Goal: Information Seeking & Learning: Learn about a topic

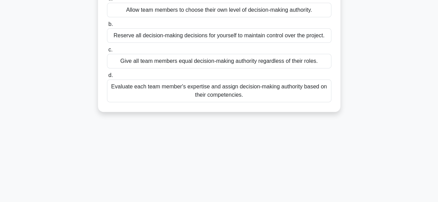
scroll to position [104, 0]
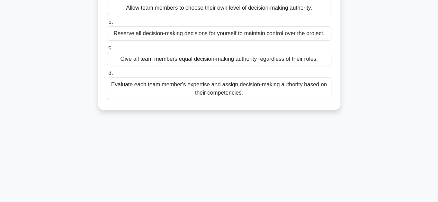
click at [257, 85] on div "Evaluate each team member's expertise and assign decision-making authority base…" at bounding box center [219, 88] width 224 height 23
click at [107, 76] on input "d. Evaluate each team member's expertise and assign decision-making authority b…" at bounding box center [107, 73] width 0 height 4
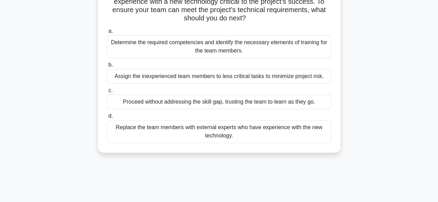
scroll to position [35, 0]
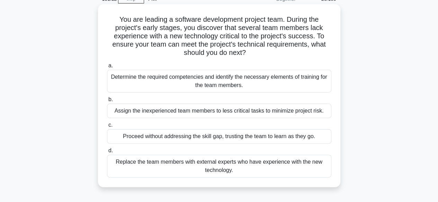
click at [237, 27] on h5 "You are leading a software development project team. During the project's early…" at bounding box center [219, 36] width 226 height 42
click at [225, 79] on div "Determine the required competencies and identify the necessary elements of trai…" at bounding box center [219, 81] width 224 height 23
click at [107, 68] on input "a. Determine the required competencies and identify the necessary elements of t…" at bounding box center [107, 66] width 0 height 4
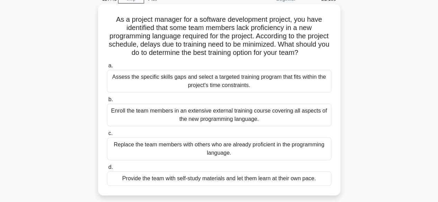
click at [219, 89] on div "Assess the specific skills gaps and select a targeted training program that fit…" at bounding box center [219, 81] width 224 height 23
click at [107, 68] on input "a. Assess the specific skills gaps and select a targeted training program that …" at bounding box center [107, 66] width 0 height 4
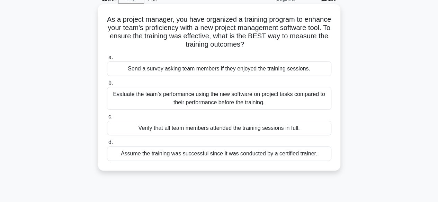
click at [248, 98] on div "Evaluate the team's performance using the new software on project tasks compare…" at bounding box center [219, 98] width 224 height 23
click at [107, 85] on input "b. Evaluate the team's performance using the new software on project tasks comp…" at bounding box center [107, 83] width 0 height 4
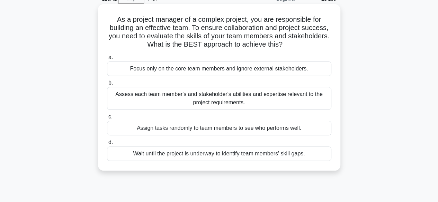
click at [266, 100] on div "Assess each team member's and stakeholder's abilities and expertise relevant to…" at bounding box center [219, 98] width 224 height 23
click at [107, 85] on input "b. Assess each team member's and stakeholder's abilities and expertise relevant…" at bounding box center [107, 83] width 0 height 4
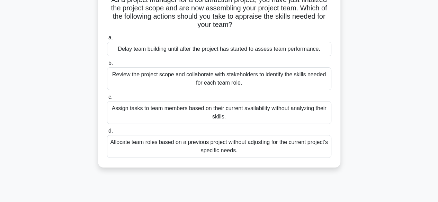
scroll to position [69, 0]
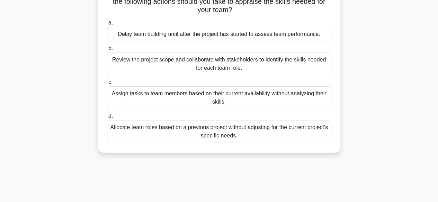
click at [190, 66] on div "Review the project scope and collaborate with stakeholders to identify the skil…" at bounding box center [219, 64] width 224 height 23
click at [107, 51] on input "b. Review the project scope and collaborate with stakeholders to identify the s…" at bounding box center [107, 48] width 0 height 4
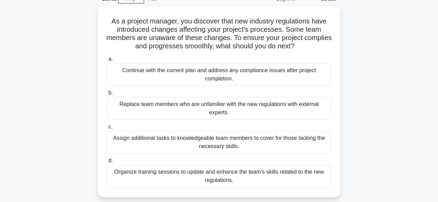
click at [190, 66] on div "a. Continue with the current plan and address any compliance issues after proje…" at bounding box center [219, 122] width 232 height 136
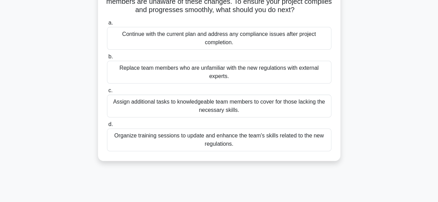
click at [219, 136] on div "Organize training sessions to update and enhance the team's skills related to t…" at bounding box center [219, 140] width 224 height 23
click at [107, 127] on input "d. Organize training sessions to update and enhance the team's skills related t…" at bounding box center [107, 124] width 0 height 4
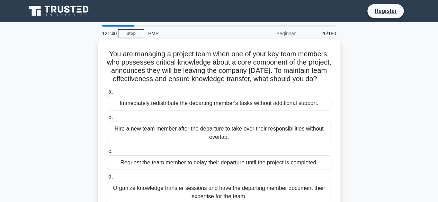
scroll to position [35, 0]
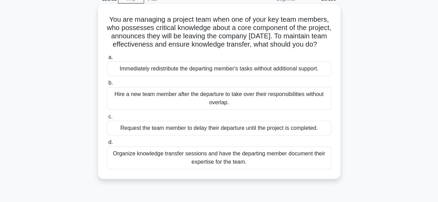
click at [225, 168] on div "Organize knowledge transfer sessions and have the departing member document the…" at bounding box center [219, 158] width 224 height 23
click at [107, 145] on input "d. Organize knowledge transfer sessions and have the departing member document …" at bounding box center [107, 142] width 0 height 4
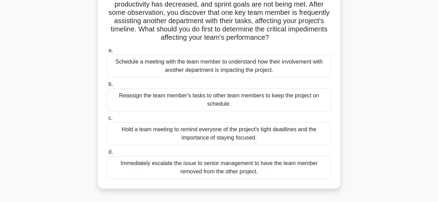
scroll to position [69, 0]
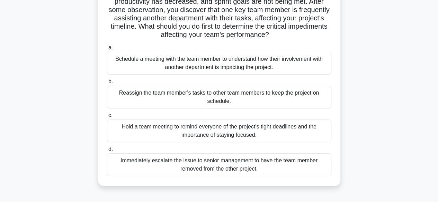
click at [246, 65] on div "Schedule a meeting with the team member to understand how their involvement wit…" at bounding box center [219, 63] width 224 height 23
click at [107, 50] on input "a. Schedule a meeting with the team member to understand how their involvement …" at bounding box center [107, 48] width 0 height 4
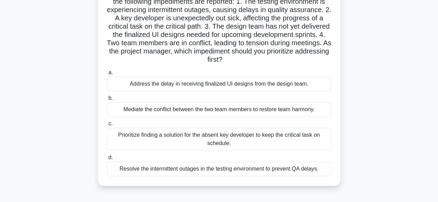
click at [152, 110] on div "Mediate the conflict between the two team members to restore team harmony." at bounding box center [219, 109] width 224 height 15
click at [107, 101] on input "b. Mediate the conflict between the two team members to restore team harmony." at bounding box center [107, 98] width 0 height 4
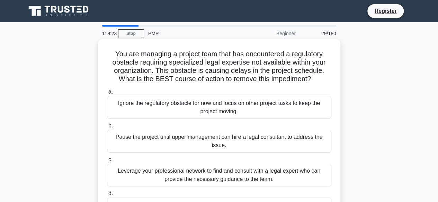
scroll to position [0, 0]
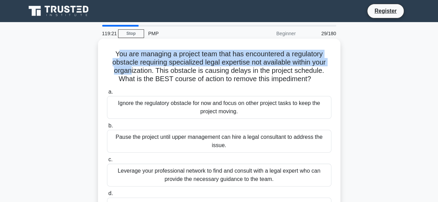
drag, startPoint x: 115, startPoint y: 53, endPoint x: 129, endPoint y: 72, distance: 23.3
click at [129, 72] on h5 "You are managing a project team that has encountered a regulatory obstacle requ…" at bounding box center [219, 67] width 226 height 34
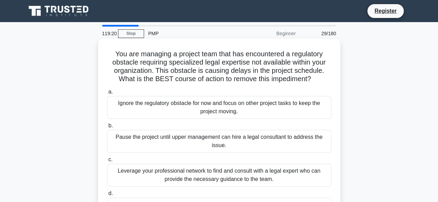
click at [106, 50] on h5 "You are managing a project team that has encountered a regulatory obstacle requ…" at bounding box center [219, 67] width 226 height 34
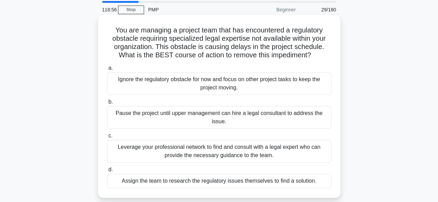
scroll to position [35, 0]
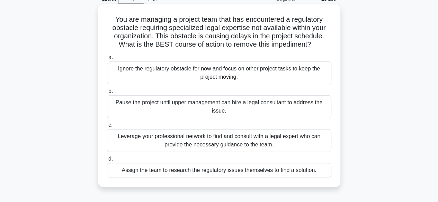
click at [132, 103] on div "Pause the project until upper management can hire a legal consultant to address…" at bounding box center [219, 106] width 224 height 23
click at [107, 94] on input "b. Pause the project until upper management can hire a legal consultant to addr…" at bounding box center [107, 91] width 0 height 4
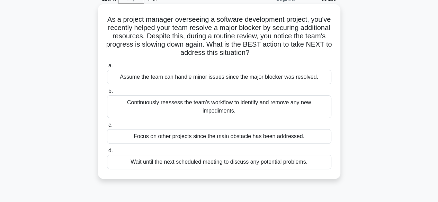
click at [197, 106] on div "Continuously reassess the team's workflow to identify and remove any new impedi…" at bounding box center [219, 106] width 224 height 23
click at [107, 94] on input "b. Continuously reassess the team's workflow to identify and remove any new imp…" at bounding box center [107, 91] width 0 height 4
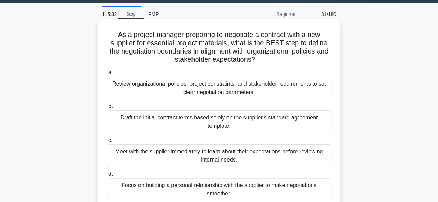
scroll to position [0, 0]
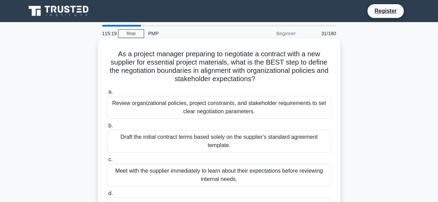
click at [221, 112] on div "Review organizational policies, project constraints, and stakeholder requiremen…" at bounding box center [219, 107] width 224 height 23
click at [107, 94] on input "a. Review organizational policies, project constraints, and stakeholder require…" at bounding box center [107, 92] width 0 height 4
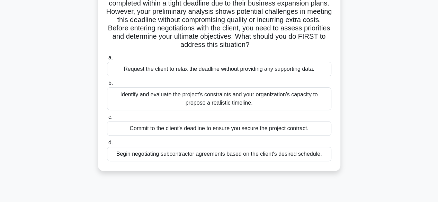
scroll to position [69, 0]
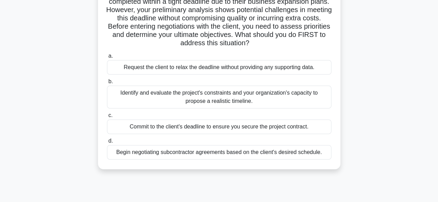
click at [284, 100] on div "Identify and evaluate the project's constraints and your organization's capacit…" at bounding box center [219, 97] width 224 height 23
click at [107, 84] on input "b. Identify and evaluate the project's constraints and your organization's capa…" at bounding box center [107, 82] width 0 height 4
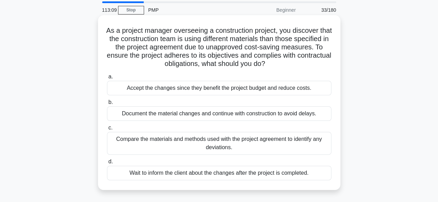
scroll to position [35, 0]
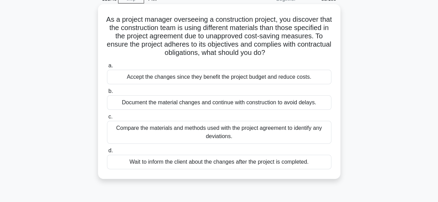
click at [231, 129] on div "Compare the materials and methods used with the project agreement to identify a…" at bounding box center [219, 132] width 224 height 23
click at [107, 119] on input "c. Compare the materials and methods used with the project agreement to identif…" at bounding box center [107, 117] width 0 height 4
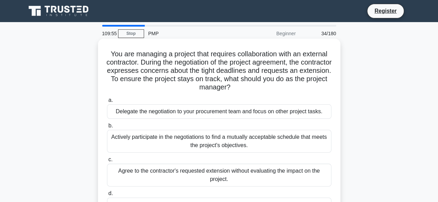
scroll to position [69, 0]
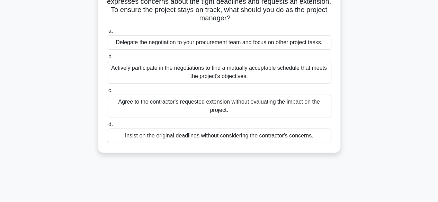
click at [193, 74] on div "Actively participate in the negotiations to find a mutually acceptable schedule…" at bounding box center [219, 72] width 224 height 23
click at [107, 59] on input "b. Actively participate in the negotiations to find a mutually acceptable sched…" at bounding box center [107, 57] width 0 height 4
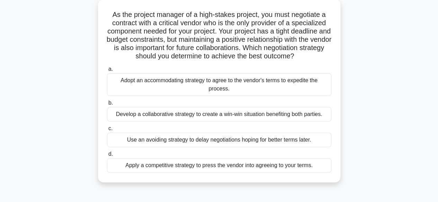
scroll to position [42, 0]
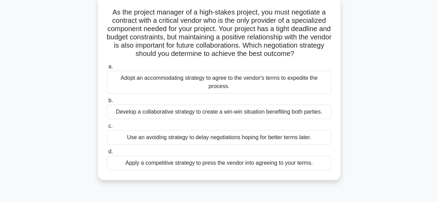
click at [228, 116] on div "Develop a collaborative strategy to create a win-win situation benefiting both …" at bounding box center [219, 112] width 224 height 15
click at [107, 103] on input "b. Develop a collaborative strategy to create a win-win situation benefiting bo…" at bounding box center [107, 101] width 0 height 4
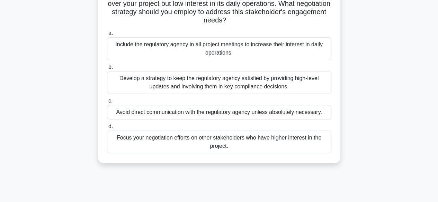
scroll to position [69, 0]
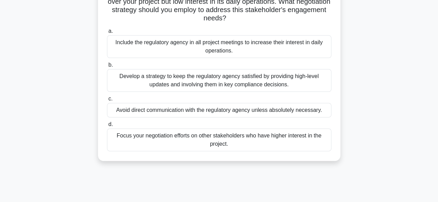
click at [220, 86] on div "Develop a strategy to keep the regulatory agency satisfied by providing high-le…" at bounding box center [219, 80] width 224 height 23
click at [107, 67] on input "b. Develop a strategy to keep the regulatory agency satisfied by providing high…" at bounding box center [107, 65] width 0 height 4
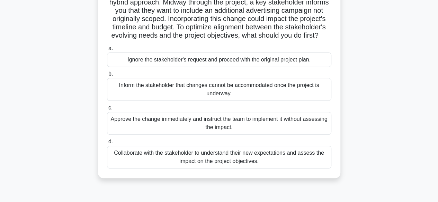
scroll to position [61, 0]
click at [167, 167] on div "Collaborate with the stakeholder to understand their new expectations and asses…" at bounding box center [219, 157] width 224 height 23
click at [107, 144] on input "d. Collaborate with the stakeholder to understand their new expectations and as…" at bounding box center [107, 141] width 0 height 4
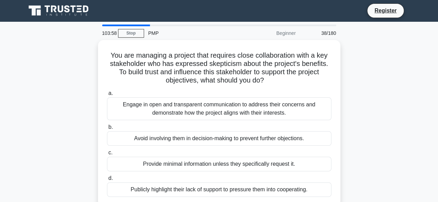
scroll to position [0, 0]
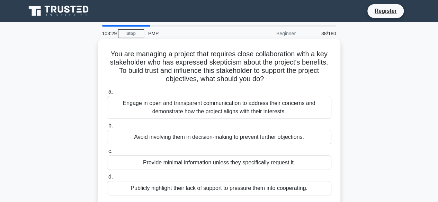
click at [220, 110] on div "Engage in open and transparent communication to address their concerns and demo…" at bounding box center [219, 107] width 224 height 23
click at [107, 94] on input "a. Engage in open and transparent communication to address their concerns and d…" at bounding box center [107, 92] width 0 height 4
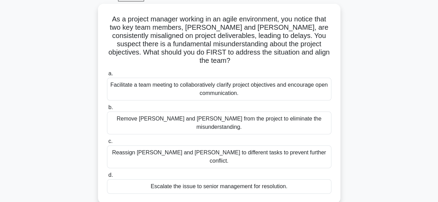
scroll to position [38, 0]
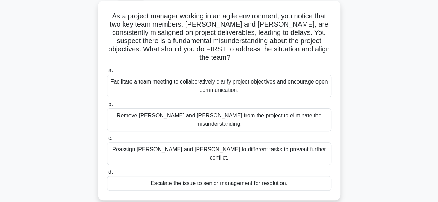
click at [140, 81] on div "Facilitate a team meeting to collaboratively clarify project objectives and enc…" at bounding box center [219, 86] width 224 height 23
click at [107, 73] on input "a. Facilitate a team meeting to collaboratively clarify project objectives and …" at bounding box center [107, 70] width 0 height 4
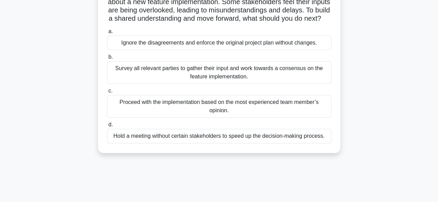
scroll to position [77, 0]
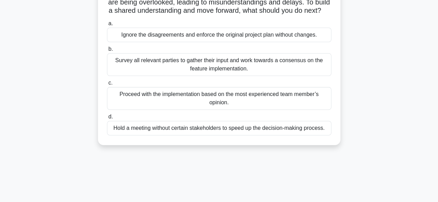
click at [227, 76] on div "Survey all relevant parties to gather their input and work towards a consensus …" at bounding box center [219, 64] width 224 height 23
click at [107, 52] on input "b. Survey all relevant parties to gather their input and work towards a consens…" at bounding box center [107, 49] width 0 height 4
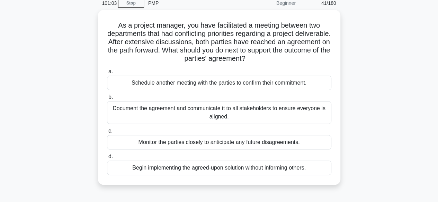
scroll to position [34, 0]
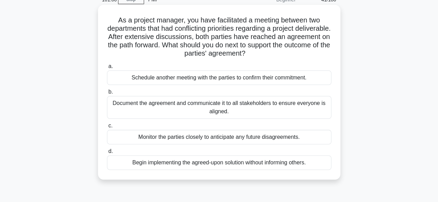
click at [143, 111] on div "Document the agreement and communicate it to all stakeholders to ensure everyon…" at bounding box center [219, 107] width 224 height 23
click at [107, 94] on input "b. Document the agreement and communicate it to all stakeholders to ensure ever…" at bounding box center [107, 92] width 0 height 4
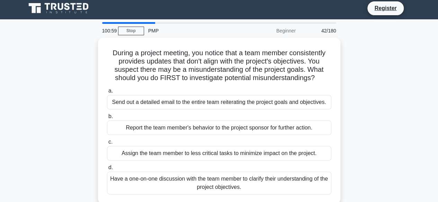
scroll to position [0, 0]
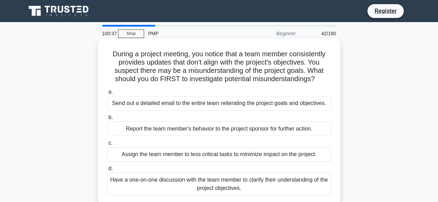
click at [187, 191] on div "Have a one-on-one discussion with the team member to clarify their understandin…" at bounding box center [219, 184] width 224 height 23
click at [107, 171] on input "d. Have a one-on-one discussion with the team member to clarify their understan…" at bounding box center [107, 169] width 0 height 4
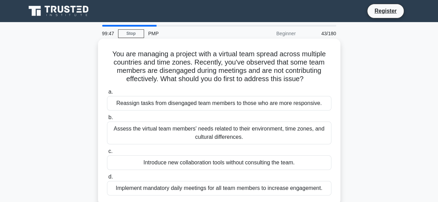
click at [265, 137] on div "Assess the virtual team members' needs related to their environment, time zones…" at bounding box center [219, 133] width 224 height 23
click at [107, 120] on input "b. Assess the virtual team members' needs related to their environment, time zo…" at bounding box center [107, 118] width 0 height 4
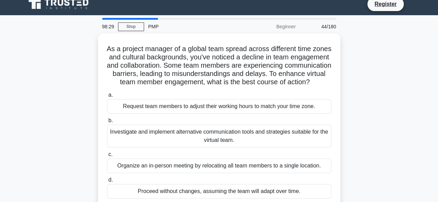
scroll to position [4, 0]
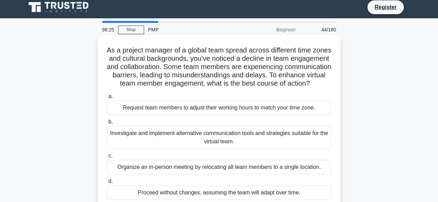
click at [137, 144] on div "Investigate and implement alternative communication tools and strategies suitab…" at bounding box center [219, 137] width 224 height 23
click at [107, 125] on input "b. Investigate and implement alternative communication tools and strategies sui…" at bounding box center [107, 122] width 0 height 4
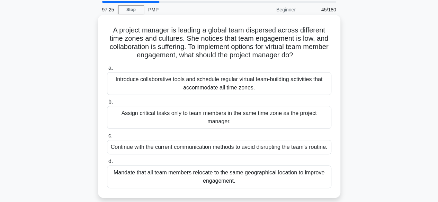
scroll to position [35, 0]
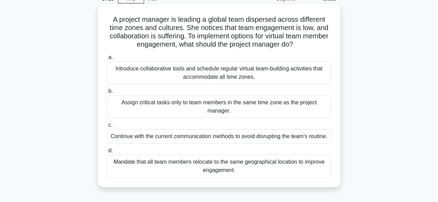
click at [204, 76] on div "Introduce collaborative tools and schedule regular virtual team-building activi…" at bounding box center [219, 73] width 224 height 23
click at [107, 60] on input "a. Introduce collaborative tools and schedule regular virtual team-building act…" at bounding box center [107, 57] width 0 height 4
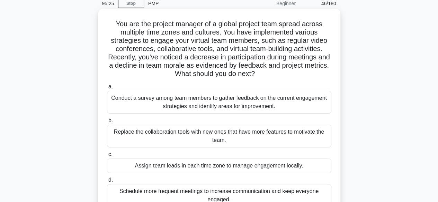
scroll to position [41, 0]
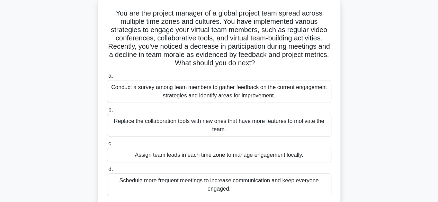
click at [286, 91] on div "Conduct a survey among team members to gather feedback on the current engagemen…" at bounding box center [219, 91] width 224 height 23
click at [107, 79] on input "a. Conduct a survey among team members to gather feedback on the current engage…" at bounding box center [107, 76] width 0 height 4
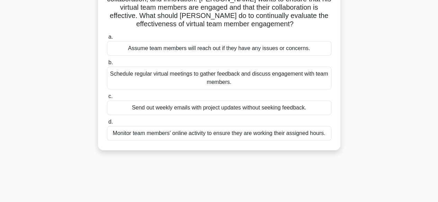
scroll to position [69, 0]
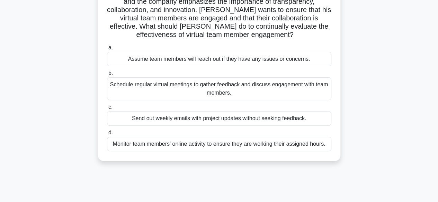
click at [174, 85] on div "Schedule regular virtual meetings to gather feedback and discuss engagement wit…" at bounding box center [219, 88] width 224 height 23
click at [107, 76] on input "b. Schedule regular virtual meetings to gather feedback and discuss engagement …" at bounding box center [107, 73] width 0 height 4
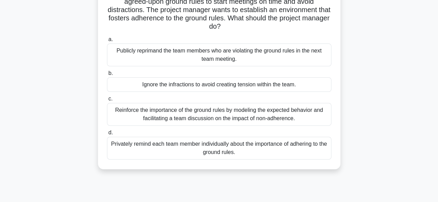
click at [136, 110] on div "Reinforce the importance of the ground rules by modeling the expected behavior …" at bounding box center [219, 114] width 224 height 23
click at [107, 101] on input "c. Reinforce the importance of the ground rules by modeling the expected behavi…" at bounding box center [107, 99] width 0 height 4
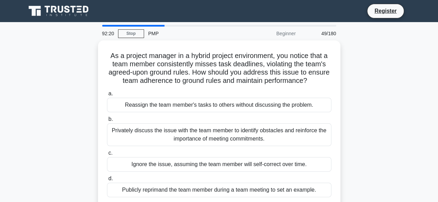
scroll to position [0, 0]
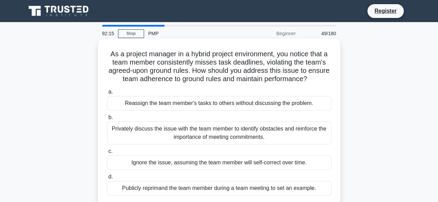
click at [170, 129] on div "Privately discuss the issue with the team member to identify obstacles and rein…" at bounding box center [219, 133] width 224 height 23
click at [107, 120] on input "b. Privately discuss the issue with the team member to identify obstacles and r…" at bounding box center [107, 118] width 0 height 4
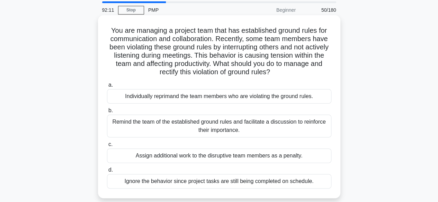
scroll to position [35, 0]
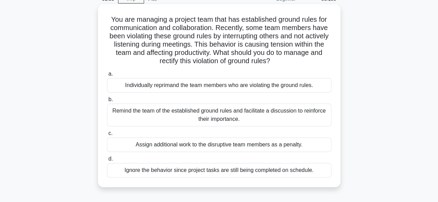
click at [271, 86] on div "Individually reprimand the team members who are violating the ground rules." at bounding box center [219, 85] width 224 height 15
click at [107, 76] on input "a. Individually reprimand the team members who are violating the ground rules." at bounding box center [107, 74] width 0 height 4
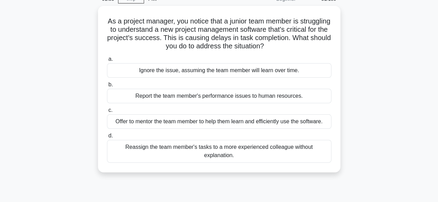
scroll to position [0, 0]
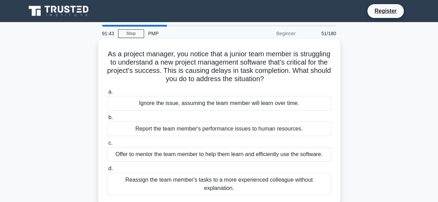
click at [136, 155] on div "Offer to mentor the team member to help them learn and efficiently use the soft…" at bounding box center [219, 154] width 224 height 15
click at [107, 146] on input "c. Offer to mentor the team member to help them learn and efficiently use the s…" at bounding box center [107, 143] width 0 height 4
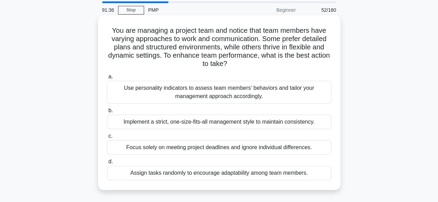
scroll to position [35, 0]
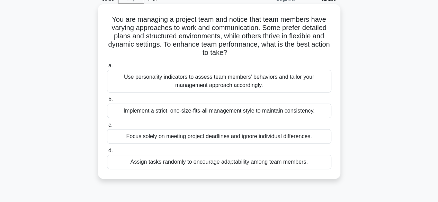
click at [285, 82] on div "Use personality indicators to assess team members' behaviors and tailor your ma…" at bounding box center [219, 81] width 224 height 23
click at [107, 68] on input "a. Use personality indicators to assess team members' behaviors and tailor your…" at bounding box center [107, 66] width 0 height 4
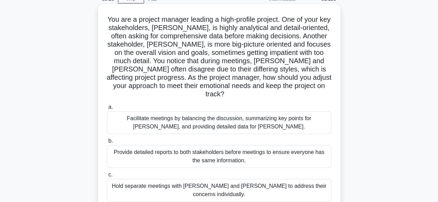
click at [211, 147] on div "Provide detailed reports to both stakeholders before meetings to ensure everyon…" at bounding box center [219, 156] width 224 height 23
click at [107, 144] on input "b. Provide detailed reports to both stakeholders before meetings to ensure ever…" at bounding box center [107, 141] width 0 height 4
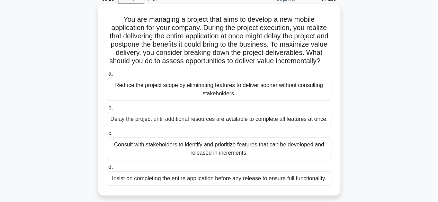
click at [199, 152] on div "Consult with stakeholders to identify and prioritize features that can be devel…" at bounding box center [219, 149] width 224 height 23
click at [107, 136] on input "c. Consult with stakeholders to identify and prioritize features that can be de…" at bounding box center [107, 133] width 0 height 4
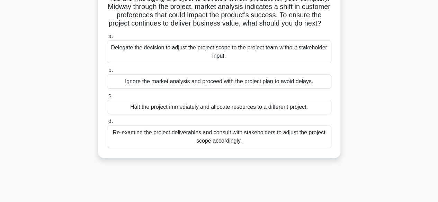
scroll to position [69, 0]
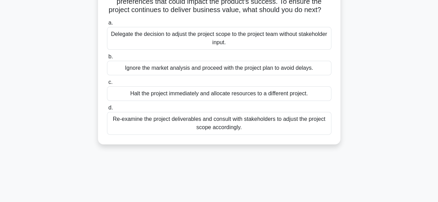
click at [207, 135] on div "Re-examine the project deliverables and consult with stakeholders to adjust the…" at bounding box center [219, 123] width 224 height 23
click at [107, 110] on input "d. Re-examine the project deliverables and consult with stakeholders to adjust …" at bounding box center [107, 108] width 0 height 4
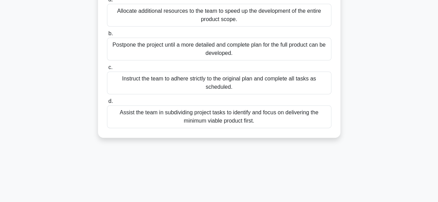
scroll to position [104, 0]
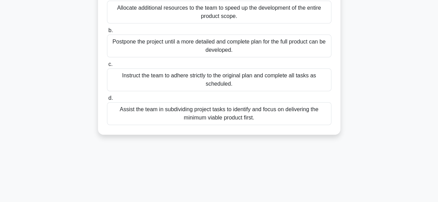
click at [263, 116] on div "Assist the team in subdividing project tasks to identify and focus on deliverin…" at bounding box center [219, 113] width 224 height 23
click at [107, 101] on input "d. Assist the team in subdividing project tasks to identify and focus on delive…" at bounding box center [107, 98] width 0 height 4
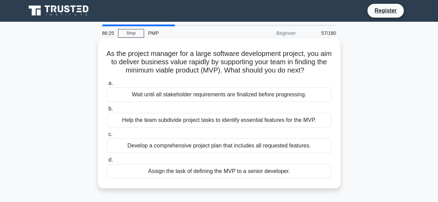
scroll to position [0, 0]
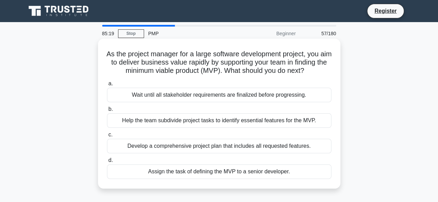
click at [287, 128] on div "Help the team subdivide project tasks to identify essential features for the MV…" at bounding box center [219, 120] width 224 height 15
click at [107, 112] on input "b. Help the team subdivide project tasks to identify essential features for the…" at bounding box center [107, 109] width 0 height 4
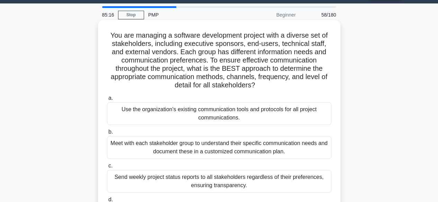
scroll to position [35, 0]
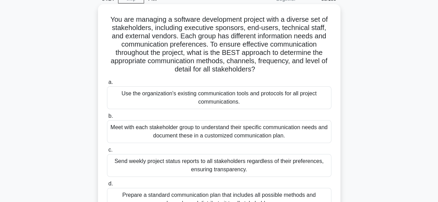
drag, startPoint x: 123, startPoint y: 95, endPoint x: 120, endPoint y: 98, distance: 4.4
click at [120, 98] on div "Use the organization's existing communication tools and protocols for all proje…" at bounding box center [219, 97] width 224 height 23
click at [153, 104] on div "Use the organization's existing communication tools and protocols for all proje…" at bounding box center [219, 97] width 224 height 23
click at [107, 85] on input "a. Use the organization's existing communication tools and protocols for all pr…" at bounding box center [107, 82] width 0 height 4
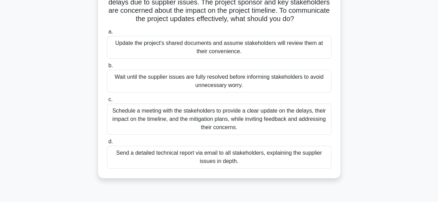
scroll to position [69, 0]
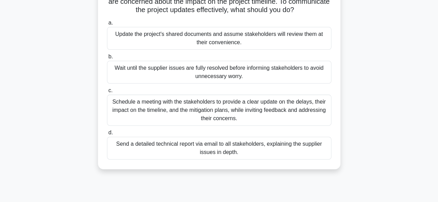
click at [263, 113] on div "Schedule a meeting with the stakeholders to provide a clear update on the delay…" at bounding box center [219, 110] width 224 height 31
click at [107, 93] on input "c. Schedule a meeting with the stakeholders to provide a clear update on the de…" at bounding box center [107, 91] width 0 height 4
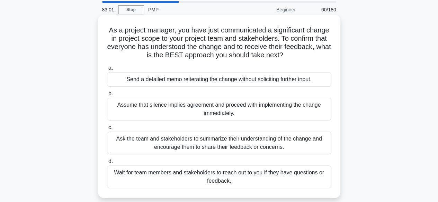
scroll to position [35, 0]
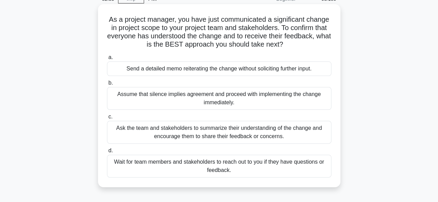
click at [214, 126] on div "Ask the team and stakeholders to summarize their understanding of the change an…" at bounding box center [219, 132] width 224 height 23
click at [107, 119] on input "c. Ask the team and stakeholders to summarize their understanding of the change…" at bounding box center [107, 117] width 0 height 4
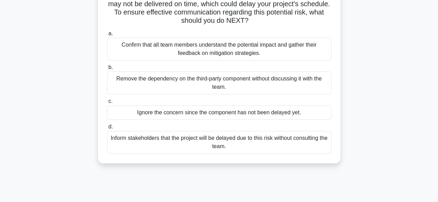
scroll to position [69, 0]
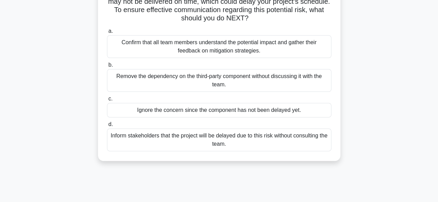
click at [231, 48] on div "Confirm that all team members understand the potential impact and gather their …" at bounding box center [219, 46] width 224 height 23
click at [107, 34] on input "a. Confirm that all team members understand the potential impact and gather the…" at bounding box center [107, 31] width 0 height 4
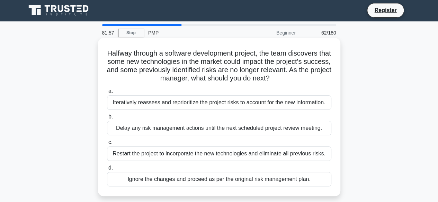
scroll to position [0, 0]
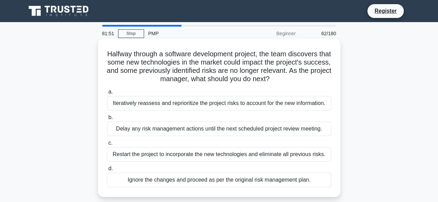
click at [202, 107] on div "Iteratively reassess and reprioritize the project risks to account for the new …" at bounding box center [219, 103] width 224 height 15
click at [107, 94] on input "a. Iteratively reassess and reprioritize the project risks to account for the n…" at bounding box center [107, 92] width 0 height 4
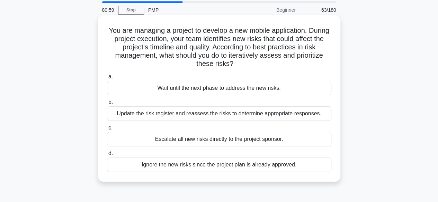
scroll to position [35, 0]
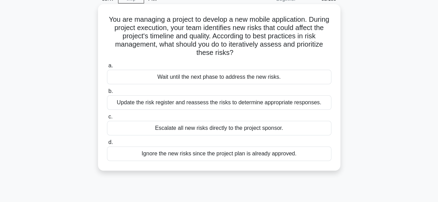
click at [274, 101] on div "Update the risk register and reassess the risks to determine appropriate respon…" at bounding box center [219, 102] width 224 height 15
click at [107, 94] on input "b. Update the risk register and reassess the risks to determine appropriate res…" at bounding box center [107, 91] width 0 height 4
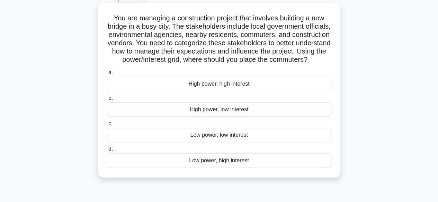
scroll to position [69, 0]
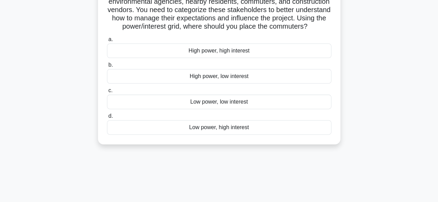
click at [211, 135] on div "Low power, high interest" at bounding box center [219, 127] width 224 height 15
click at [107, 119] on input "d. Low power, high interest" at bounding box center [107, 116] width 0 height 4
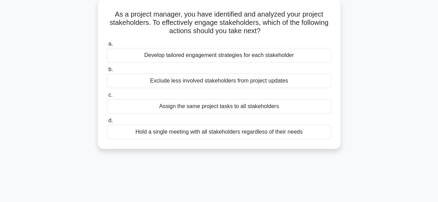
scroll to position [0, 0]
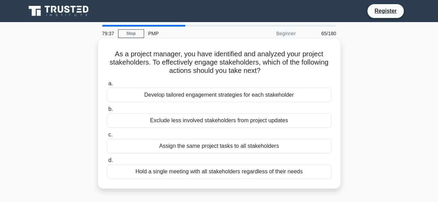
click at [246, 94] on div "Develop tailored engagement strategies for each stakeholder" at bounding box center [219, 95] width 224 height 15
click at [107, 86] on input "a. Develop tailored engagement strategies for each stakeholder" at bounding box center [107, 84] width 0 height 4
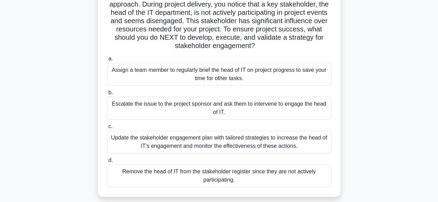
scroll to position [69, 0]
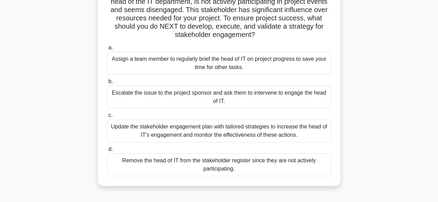
click at [170, 136] on div "Update the stakeholder engagement plan with tailored strategies to increase the…" at bounding box center [219, 131] width 224 height 23
click at [107, 118] on input "c. Update the stakeholder engagement plan with tailored strategies to increase …" at bounding box center [107, 115] width 0 height 4
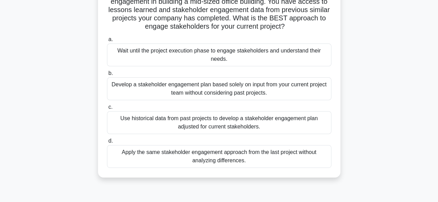
click at [266, 128] on div "Use historical data from past projects to develop a stakeholder engagement plan…" at bounding box center [219, 122] width 224 height 23
click at [107, 110] on input "c. Use historical data from past projects to develop a stakeholder engagement p…" at bounding box center [107, 107] width 0 height 4
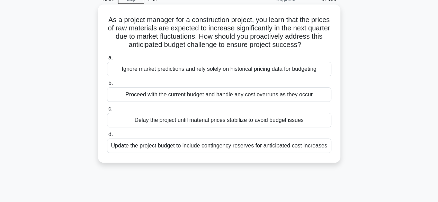
scroll to position [0, 0]
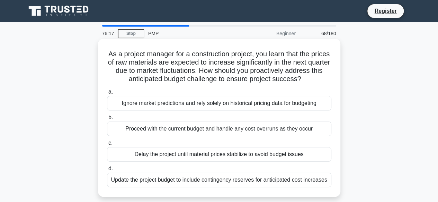
click at [237, 181] on div "Update the project budget to include contingency reserves for anticipated cost …" at bounding box center [219, 180] width 224 height 15
click at [107, 171] on input "d. Update the project budget to include contingency reserves for anticipated co…" at bounding box center [107, 169] width 0 height 4
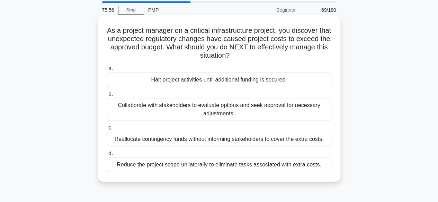
scroll to position [35, 0]
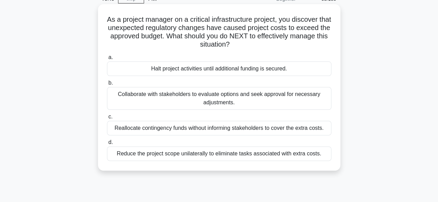
click at [245, 100] on div "Collaborate with stakeholders to evaluate options and seek approval for necessa…" at bounding box center [219, 98] width 224 height 23
click at [107, 85] on input "b. Collaborate with stakeholders to evaluate options and seek approval for nece…" at bounding box center [107, 83] width 0 height 4
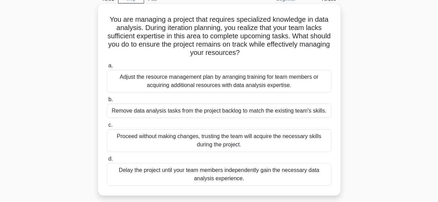
click at [152, 87] on div "Adjust the resource management plan by arranging training for team members or a…" at bounding box center [219, 81] width 224 height 23
click at [107, 68] on input "a. Adjust the resource management plan by arranging training for team members o…" at bounding box center [107, 66] width 0 height 4
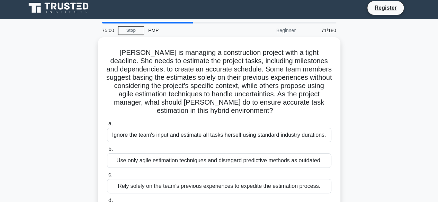
scroll to position [0, 0]
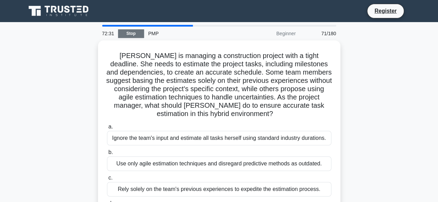
click at [130, 32] on link "Stop" at bounding box center [131, 33] width 26 height 9
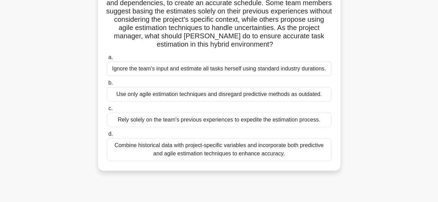
scroll to position [69, 0]
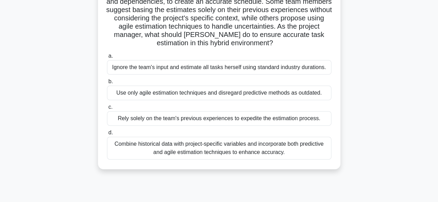
click at [217, 150] on div "Combine historical data with project-specific variables and incorporate both pr…" at bounding box center [219, 148] width 224 height 23
click at [107, 135] on input "d. Combine historical data with project-specific variables and incorporate both…" at bounding box center [107, 133] width 0 height 4
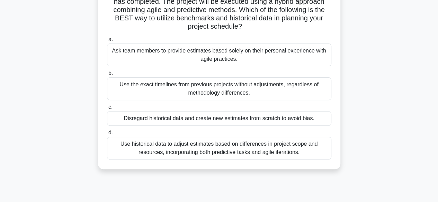
click at [237, 148] on div "Use historical data to adjust estimates based on differences in project scope a…" at bounding box center [219, 148] width 224 height 23
click at [107, 135] on input "d. Use historical data to adjust estimates based on differences in project scop…" at bounding box center [107, 133] width 0 height 4
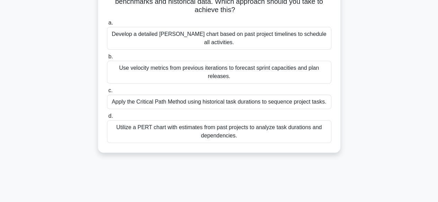
scroll to position [35, 0]
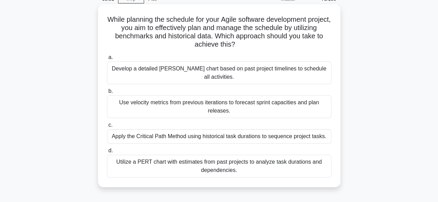
click at [264, 129] on div "Apply the Critical Path Method using historical task durations to sequence proj…" at bounding box center [219, 136] width 224 height 15
click at [107, 128] on input "c. Apply the Critical Path Method using historical task durations to sequence p…" at bounding box center [107, 125] width 0 height 4
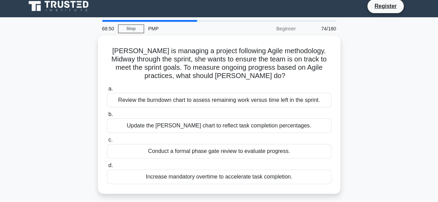
scroll to position [0, 0]
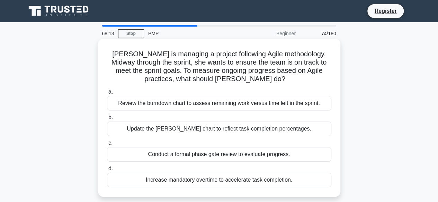
click at [199, 101] on div "Review the burndown chart to assess remaining work versus time left in the spri…" at bounding box center [219, 103] width 224 height 15
click at [107, 94] on input "a. Review the burndown chart to assess remaining work versus time left in the s…" at bounding box center [107, 92] width 0 height 4
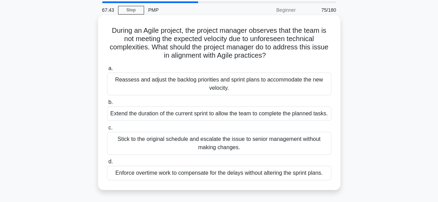
scroll to position [35, 0]
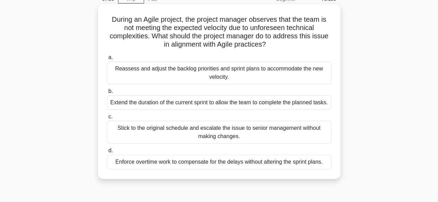
click at [211, 72] on div "Reassess and adjust the backlog priorities and sprint plans to accommodate the …" at bounding box center [219, 73] width 224 height 23
click at [107, 60] on input "a. Reassess and adjust the backlog priorities and sprint plans to accommodate t…" at bounding box center [107, 57] width 0 height 4
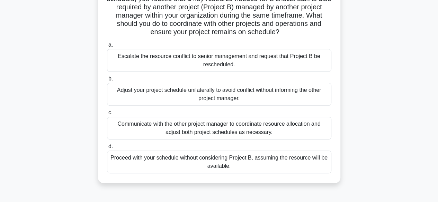
scroll to position [104, 0]
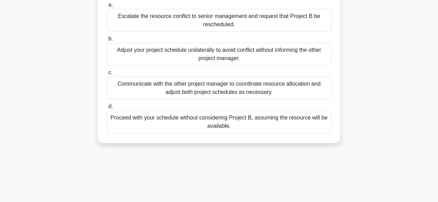
click at [243, 89] on div "Communicate with the other project manager to coordinate resource allocation an…" at bounding box center [219, 88] width 224 height 23
click at [107, 75] on input "c. Communicate with the other project manager to coordinate resource allocation…" at bounding box center [107, 73] width 0 height 4
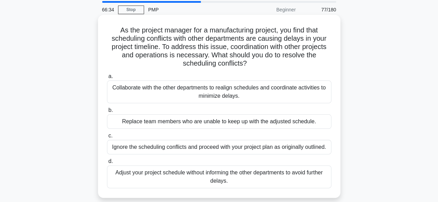
scroll to position [35, 0]
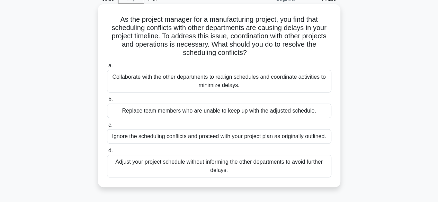
click at [235, 79] on div "Collaborate with the other departments to realign schedules and coordinate acti…" at bounding box center [219, 81] width 224 height 23
click at [107, 68] on input "a. Collaborate with the other departments to realign schedules and coordinate a…" at bounding box center [107, 66] width 0 height 4
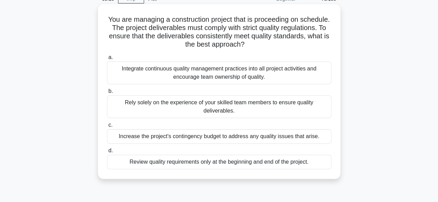
click at [200, 73] on div "Integrate continuous quality management practices into all project activities a…" at bounding box center [219, 73] width 224 height 23
click at [107, 60] on input "a. Integrate continuous quality management practices into all project activitie…" at bounding box center [107, 57] width 0 height 4
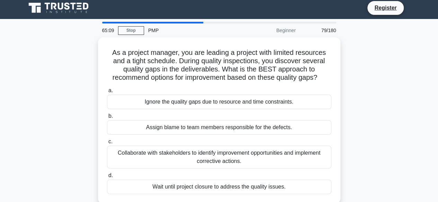
scroll to position [0, 0]
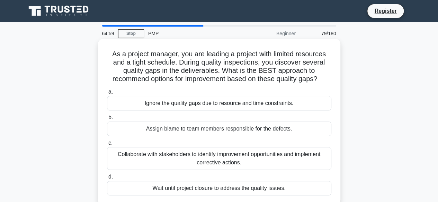
click at [153, 154] on div "Collaborate with stakeholders to identify improvement opportunities and impleme…" at bounding box center [219, 158] width 224 height 23
click at [107, 146] on input "c. Collaborate with stakeholders to identify improvement opportunities and impl…" at bounding box center [107, 143] width 0 height 4
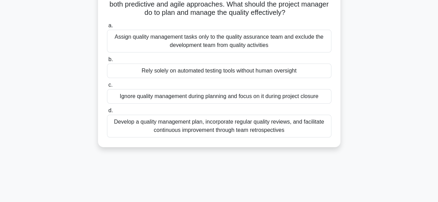
scroll to position [69, 0]
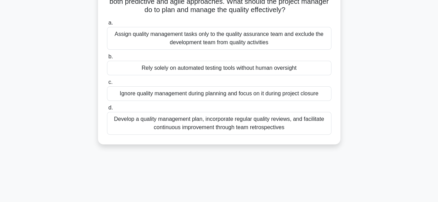
click at [283, 125] on div "Develop a quality management plan, incorporate regular quality reviews, and fac…" at bounding box center [219, 123] width 224 height 23
click at [107, 110] on input "d. Develop a quality management plan, incorporate regular quality reviews, and …" at bounding box center [107, 108] width 0 height 4
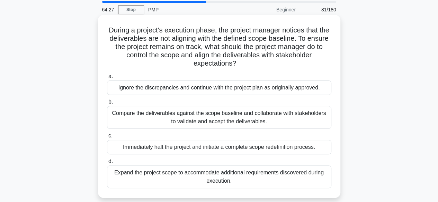
scroll to position [35, 0]
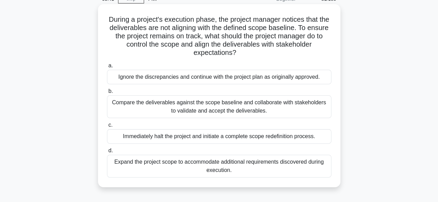
click at [205, 110] on div "Compare the deliverables against the scope baseline and collaborate with stakeh…" at bounding box center [219, 106] width 224 height 23
click at [107, 94] on input "b. Compare the deliverables against the scope baseline and collaborate with sta…" at bounding box center [107, 91] width 0 height 4
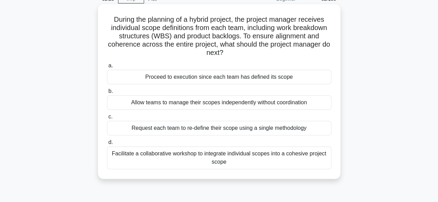
click at [264, 158] on div "Facilitate a collaborative workshop to integrate individual scopes into a cohes…" at bounding box center [219, 158] width 224 height 23
click at [107, 145] on input "d. Facilitate a collaborative workshop to integrate individual scopes into a co…" at bounding box center [107, 142] width 0 height 4
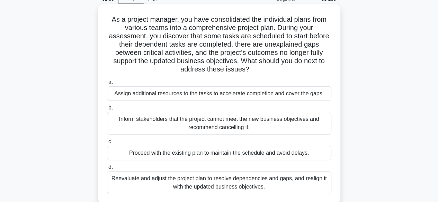
click at [238, 181] on div "Reevaluate and adjust the project plan to resolve dependencies and gaps, and re…" at bounding box center [219, 183] width 224 height 23
click at [107, 170] on input "d. Reevaluate and adjust the project plan to resolve dependencies and gaps, and…" at bounding box center [107, 167] width 0 height 4
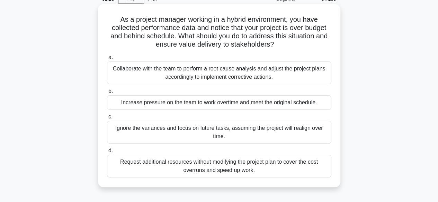
click at [260, 80] on div "Collaborate with the team to perform a root cause analysis and adjust the proje…" at bounding box center [219, 73] width 224 height 23
click at [107, 60] on input "a. Collaborate with the team to perform a root cause analysis and adjust the pr…" at bounding box center [107, 57] width 0 height 4
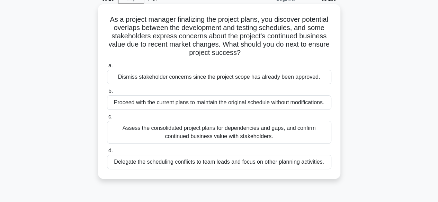
click at [216, 139] on div "Assess the consolidated project plans for dependencies and gaps, and confirm co…" at bounding box center [219, 132] width 224 height 23
click at [107, 119] on input "c. Assess the consolidated project plans for dependencies and gaps, and confirm…" at bounding box center [107, 117] width 0 height 4
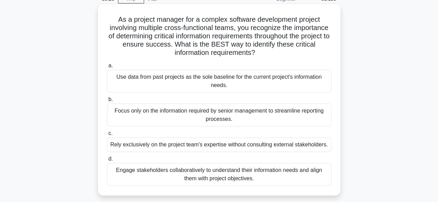
click at [217, 172] on div "Engage stakeholders collaboratively to understand their information needs and a…" at bounding box center [219, 174] width 224 height 23
click at [107, 162] on input "d. Engage stakeholders collaboratively to understand their information needs an…" at bounding box center [107, 159] width 0 height 4
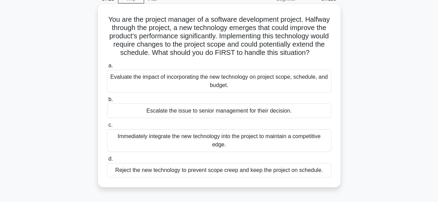
click at [131, 93] on div "Evaluate the impact of incorporating the new technology on project scope, sched…" at bounding box center [219, 81] width 224 height 23
click at [107, 68] on input "a. Evaluate the impact of incorporating the new technology on project scope, sc…" at bounding box center [107, 66] width 0 height 4
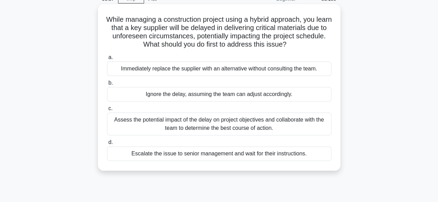
click at [138, 115] on div "Assess the potential impact of the delay on project objectives and collaborate …" at bounding box center [219, 124] width 224 height 23
click at [107, 111] on input "c. Assess the potential impact of the delay on project objectives and collabora…" at bounding box center [107, 109] width 0 height 4
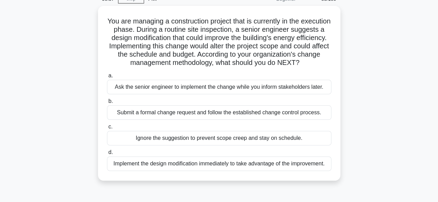
click at [138, 115] on div "Submit a formal change request and follow the established change control proces…" at bounding box center [219, 113] width 224 height 15
click at [107, 104] on input "b. Submit a formal change request and follow the established change control pro…" at bounding box center [107, 101] width 0 height 4
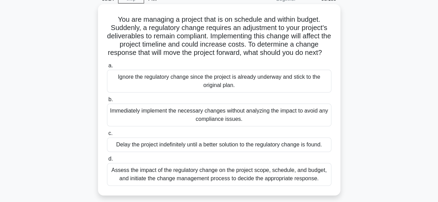
click at [149, 179] on div "Assess the impact of the regulatory change on the project scope, schedule, and …" at bounding box center [219, 174] width 224 height 23
click at [107, 162] on input "d. Assess the impact of the regulatory change on the project scope, schedule, a…" at bounding box center [107, 159] width 0 height 4
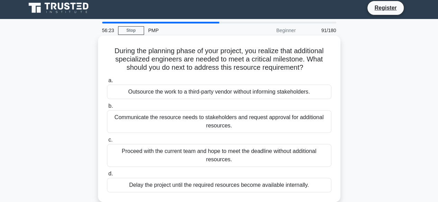
scroll to position [0, 0]
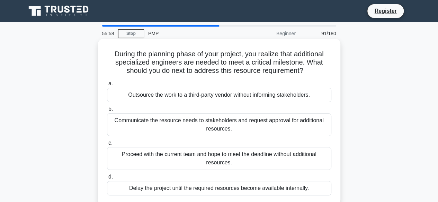
click at [239, 127] on div "Communicate the resource needs to stakeholders and request approval for additio…" at bounding box center [219, 124] width 224 height 23
click at [107, 112] on input "b. Communicate the resource needs to stakeholders and request approval for addi…" at bounding box center [107, 109] width 0 height 4
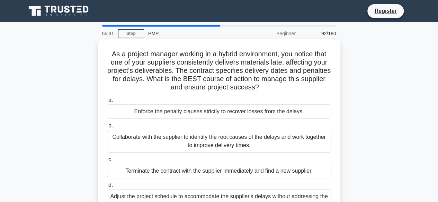
click at [137, 138] on div "Collaborate with the supplier to identify the root causes of the delays and wor…" at bounding box center [219, 141] width 224 height 23
click at [107, 128] on input "b. Collaborate with the supplier to identify the root causes of the delays and …" at bounding box center [107, 126] width 0 height 4
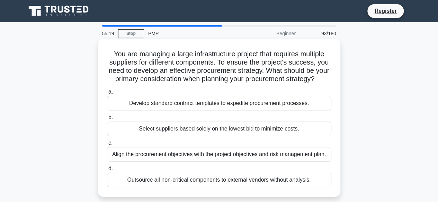
scroll to position [35, 0]
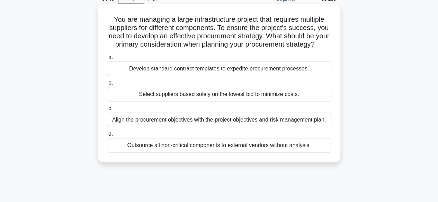
click at [232, 127] on div "Align the procurement objectives with the project objectives and risk managemen…" at bounding box center [219, 120] width 224 height 15
click at [107, 111] on input "c. Align the procurement objectives with the project objectives and risk manage…" at bounding box center [107, 109] width 0 height 4
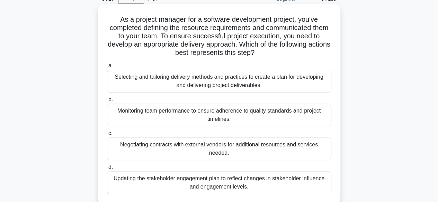
click at [298, 20] on h5 "As a project manager for a software development project, you've completed defin…" at bounding box center [219, 36] width 226 height 42
click at [180, 81] on div "Selecting and tailoring delivery methods and practices to create a plan for dev…" at bounding box center [219, 81] width 224 height 23
click at [107, 68] on input "a. Selecting and tailoring delivery methods and practices to create a plan for …" at bounding box center [107, 66] width 0 height 4
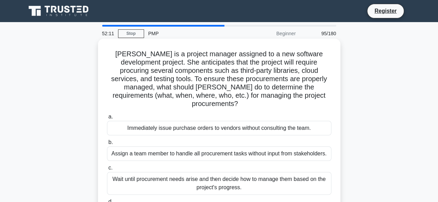
scroll to position [69, 0]
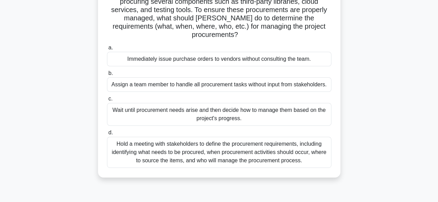
click at [155, 140] on div "Hold a meeting with stakeholders to define the procurement requirements, includ…" at bounding box center [219, 152] width 224 height 31
click at [107, 135] on input "d. Hold a meeting with stakeholders to define the procurement requirements, inc…" at bounding box center [107, 133] width 0 height 4
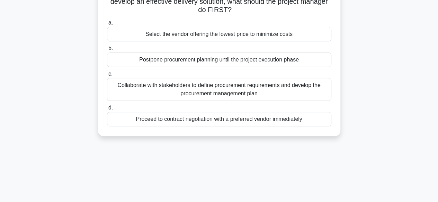
click at [203, 88] on div "Collaborate with stakeholders to define procurement requirements and develop th…" at bounding box center [219, 89] width 224 height 23
click at [107, 76] on input "c. Collaborate with stakeholders to define procurement requirements and develop…" at bounding box center [107, 74] width 0 height 4
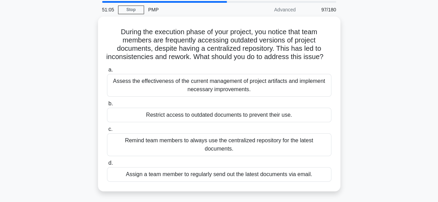
scroll to position [35, 0]
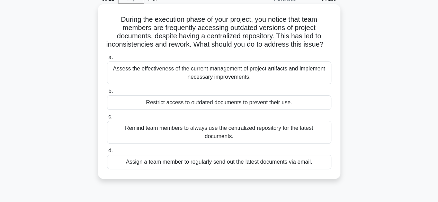
click at [246, 84] on div "Assess the effectiveness of the current management of project artifacts and imp…" at bounding box center [219, 73] width 224 height 23
click at [107, 60] on input "a. Assess the effectiveness of the current management of project artifacts and …" at bounding box center [107, 57] width 0 height 4
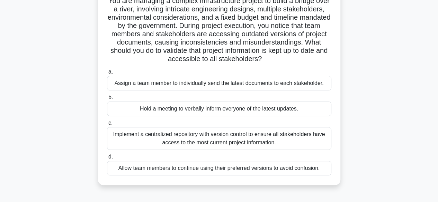
scroll to position [69, 0]
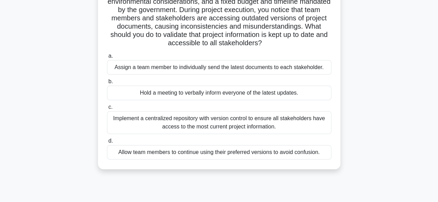
click at [149, 120] on div "Implement a centralized repository with version control to ensure all stakehold…" at bounding box center [219, 122] width 224 height 23
click at [107, 110] on input "c. Implement a centralized repository with version control to ensure all stakeh…" at bounding box center [107, 107] width 0 height 4
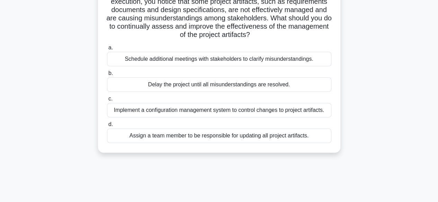
click at [167, 111] on div "Implement a configuration management system to control changes to project artif…" at bounding box center [219, 110] width 224 height 15
click at [107, 101] on input "c. Implement a configuration management system to control changes to project ar…" at bounding box center [107, 99] width 0 height 4
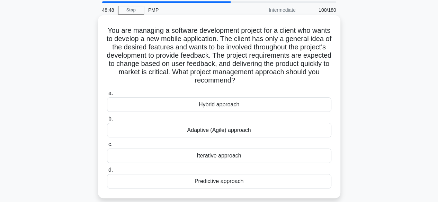
scroll to position [35, 0]
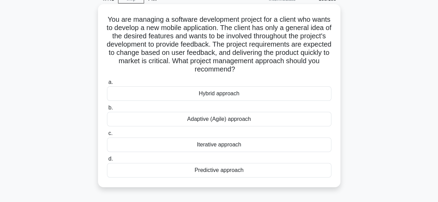
click at [218, 118] on div "Adaptive (Agile) approach" at bounding box center [219, 119] width 224 height 15
click at [107, 110] on input "b. Adaptive (Agile) approach" at bounding box center [107, 108] width 0 height 4
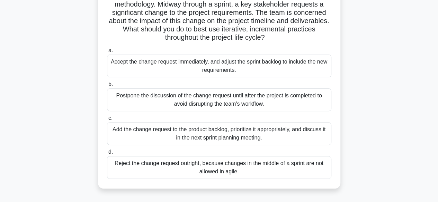
scroll to position [69, 0]
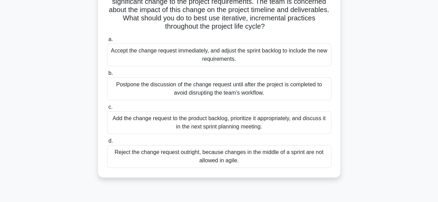
click at [125, 125] on div "Add the change request to the product backlog, prioritize it appropriately, and…" at bounding box center [219, 122] width 224 height 23
click at [107, 110] on input "c. Add the change request to the product backlog, prioritize it appropriately, …" at bounding box center [107, 107] width 0 height 4
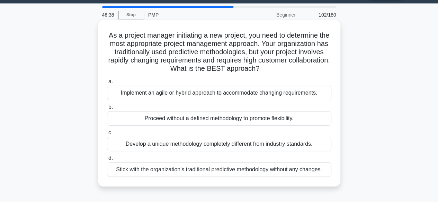
scroll to position [35, 0]
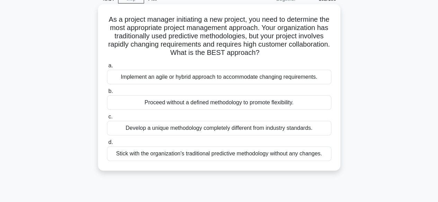
click at [204, 79] on div "Implement an agile or hybrid approach to accommodate changing requirements." at bounding box center [219, 77] width 224 height 15
click at [107, 68] on input "a. Implement an agile or hybrid approach to accommodate changing requirements." at bounding box center [107, 66] width 0 height 4
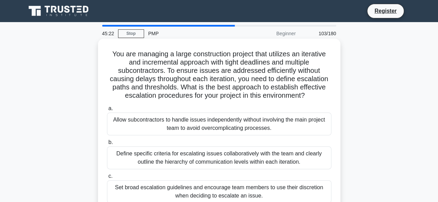
scroll to position [69, 0]
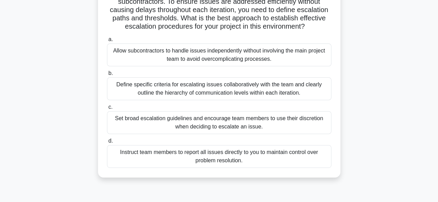
click at [254, 90] on div "Define specific criteria for escalating issues collaboratively with the team an…" at bounding box center [219, 88] width 224 height 23
click at [107, 76] on input "b. Define specific criteria for escalating issues collaboratively with the team…" at bounding box center [107, 73] width 0 height 4
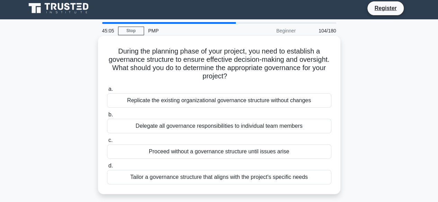
scroll to position [0, 0]
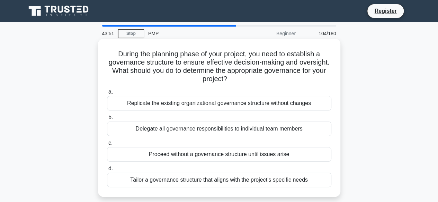
click at [255, 182] on div "Tailor a governance structure that aligns with the project's specific needs" at bounding box center [219, 180] width 224 height 15
click at [107, 171] on input "d. Tailor a governance structure that aligns with the project's specific needs" at bounding box center [107, 169] width 0 height 4
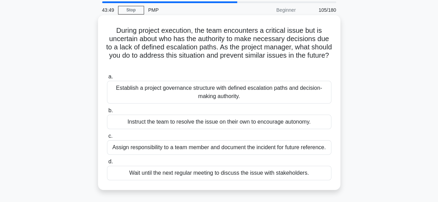
scroll to position [35, 0]
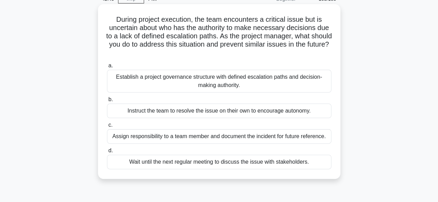
click at [200, 81] on div "Establish a project governance structure with defined escalation paths and deci…" at bounding box center [219, 81] width 224 height 23
click at [107, 68] on input "a. Establish a project governance structure with defined escalation paths and d…" at bounding box center [107, 66] width 0 height 4
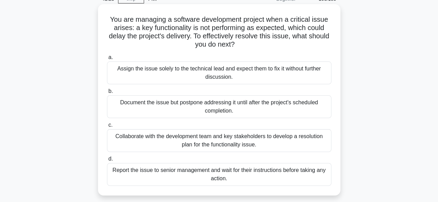
click at [217, 137] on div "Collaborate with the development team and key stakeholders to develop a resolut…" at bounding box center [219, 140] width 224 height 23
click at [107, 128] on input "c. Collaborate with the development team and key stakeholders to develop a reso…" at bounding box center [107, 125] width 0 height 4
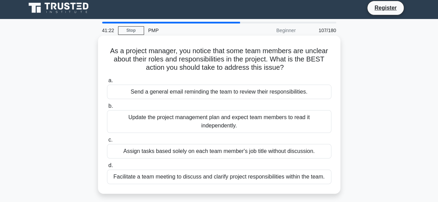
scroll to position [0, 0]
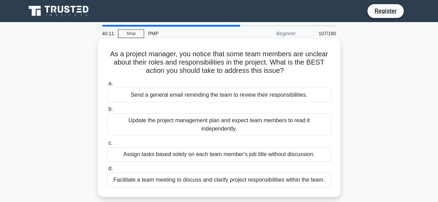
click at [167, 177] on div "Facilitate a team meeting to discuss and clarify project responsibilities withi…" at bounding box center [219, 180] width 224 height 15
click at [107, 171] on input "d. Facilitate a team meeting to discuss and clarify project responsibilities wi…" at bounding box center [107, 169] width 0 height 4
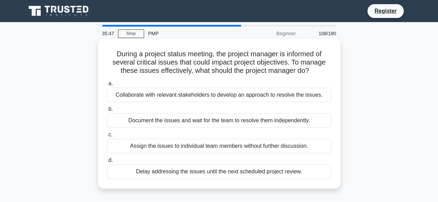
click at [165, 96] on div "Collaborate with relevant stakeholders to develop an approach to resolve the is…" at bounding box center [219, 95] width 224 height 15
click at [107, 86] on input "a. Collaborate with relevant stakeholders to develop an approach to resolve the…" at bounding box center [107, 84] width 0 height 4
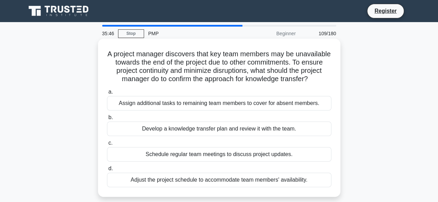
scroll to position [35, 0]
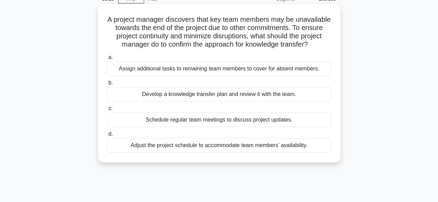
click at [226, 102] on div "Develop a knowledge transfer plan and review it with the team." at bounding box center [219, 94] width 224 height 15
click at [107, 85] on input "b. Develop a knowledge transfer plan and review it with the team." at bounding box center [107, 83] width 0 height 4
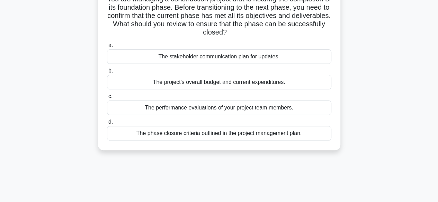
scroll to position [69, 0]
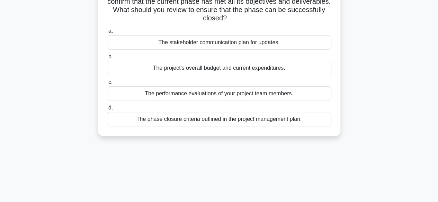
click at [228, 121] on div "The phase closure criteria outlined in the project management plan." at bounding box center [219, 119] width 224 height 15
click at [107, 110] on input "d. The phase closure criteria outlined in the project management plan." at bounding box center [107, 108] width 0 height 4
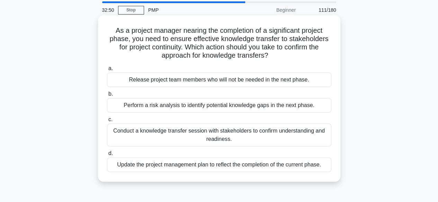
scroll to position [35, 0]
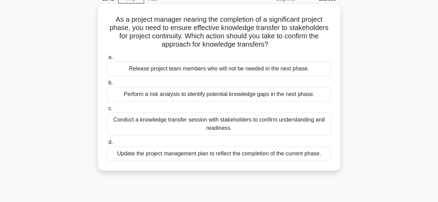
click at [153, 124] on div "Conduct a knowledge transfer session with stakeholders to confirm understanding…" at bounding box center [219, 124] width 224 height 23
click at [107, 111] on input "c. Conduct a knowledge transfer session with stakeholders to confirm understand…" at bounding box center [107, 109] width 0 height 4
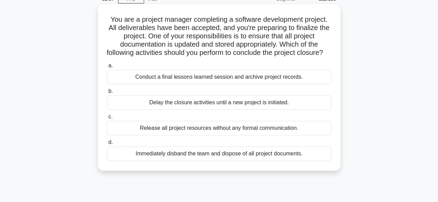
click at [164, 84] on div "Conduct a final lessons learned session and archive project records." at bounding box center [219, 77] width 224 height 15
click at [107, 68] on input "a. Conduct a final lessons learned session and archive project records." at bounding box center [107, 66] width 0 height 4
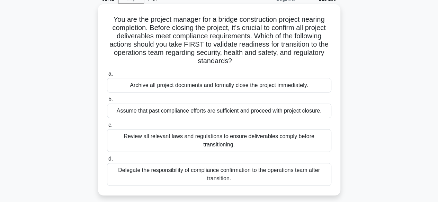
click at [267, 141] on div "Review all relevant laws and regulations to ensure deliverables comply before t…" at bounding box center [219, 140] width 224 height 23
click at [107, 128] on input "c. Review all relevant laws and regulations to ensure deliverables comply befor…" at bounding box center [107, 125] width 0 height 4
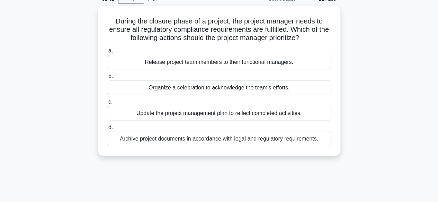
scroll to position [0, 0]
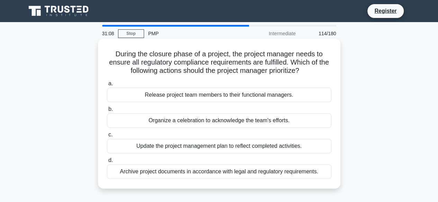
click at [190, 150] on div "Update the project management plan to reflect completed activities." at bounding box center [219, 146] width 224 height 15
click at [107, 137] on input "c. Update the project management plan to reflect completed activities." at bounding box center [107, 135] width 0 height 4
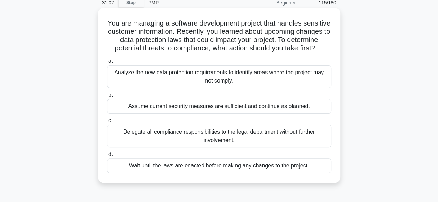
scroll to position [69, 0]
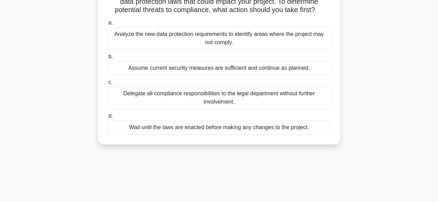
click at [248, 47] on div "Analyze the new data protection requirements to identify areas where the projec…" at bounding box center [219, 38] width 224 height 23
click at [107, 25] on input "a. Analyze the new data protection requirements to identify areas where the pro…" at bounding box center [107, 23] width 0 height 4
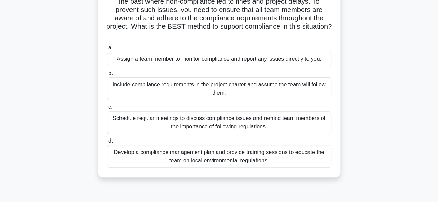
scroll to position [104, 0]
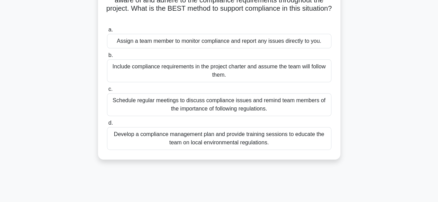
click at [189, 138] on div "Develop a compliance management plan and provide training sessions to educate t…" at bounding box center [219, 138] width 224 height 23
click at [107, 126] on input "d. Develop a compliance management plan and provide training sessions to educat…" at bounding box center [107, 123] width 0 height 4
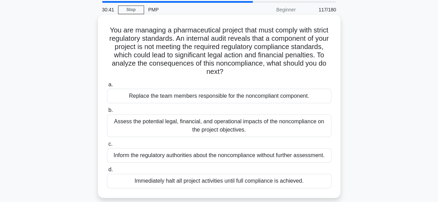
scroll to position [35, 0]
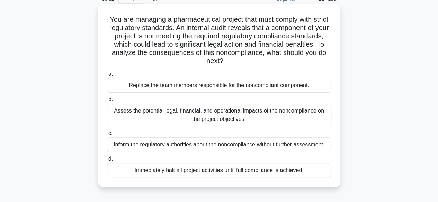
click at [219, 123] on div "Assess the potential legal, financial, and operational impacts of the noncompli…" at bounding box center [219, 115] width 224 height 23
click at [107, 102] on input "b. Assess the potential legal, financial, and operational impacts of the noncom…" at bounding box center [107, 100] width 0 height 4
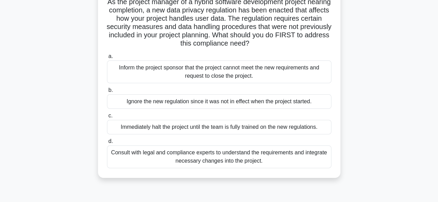
scroll to position [69, 0]
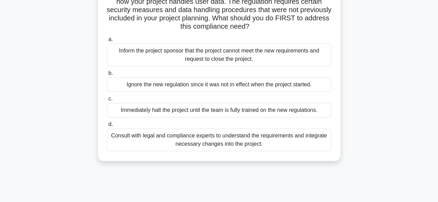
click at [167, 141] on div "Consult with legal and compliance experts to understand the requirements and in…" at bounding box center [219, 140] width 224 height 23
click at [107, 127] on input "d. Consult with legal and compliance experts to understand the requirements and…" at bounding box center [107, 124] width 0 height 4
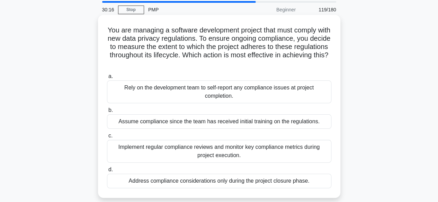
scroll to position [35, 0]
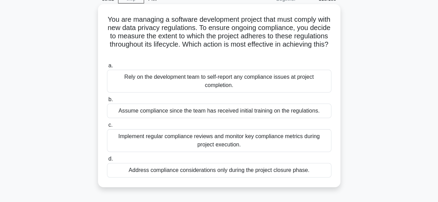
click at [259, 142] on div "Implement regular compliance reviews and monitor key compliance metrics during …" at bounding box center [219, 140] width 224 height 23
click at [107, 128] on input "c. Implement regular compliance reviews and monitor key compliance metrics duri…" at bounding box center [107, 125] width 0 height 4
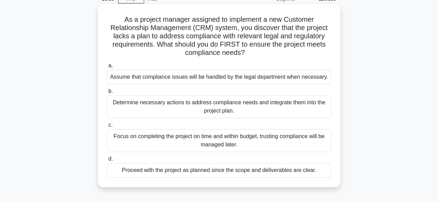
click at [272, 103] on div "Determine necessary actions to address compliance needs and integrate them into…" at bounding box center [219, 106] width 224 height 23
click at [107, 94] on input "b. Determine necessary actions to address compliance needs and integrate them i…" at bounding box center [107, 91] width 0 height 4
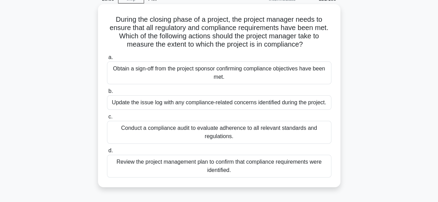
click at [167, 132] on div "Conduct a compliance audit to evaluate adherence to all relevant standards and …" at bounding box center [219, 132] width 224 height 23
click at [107, 119] on input "c. Conduct a compliance audit to evaluate adherence to all relevant standards a…" at bounding box center [107, 117] width 0 height 4
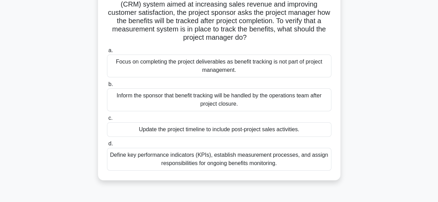
scroll to position [69, 0]
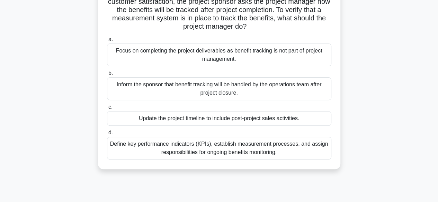
click at [214, 143] on div "Define key performance indicators (KPIs), establish measurement processes, and …" at bounding box center [219, 148] width 224 height 23
click at [107, 135] on input "d. Define key performance indicators (KPIs), establish measurement processes, a…" at bounding box center [107, 133] width 0 height 4
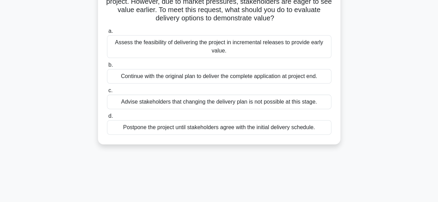
click at [234, 46] on div "Assess the feasibility of delivering the project in incremental releases to pro…" at bounding box center [219, 46] width 224 height 23
click at [107, 34] on input "a. Assess the feasibility of delivering the project in incremental releases to …" at bounding box center [107, 31] width 0 height 4
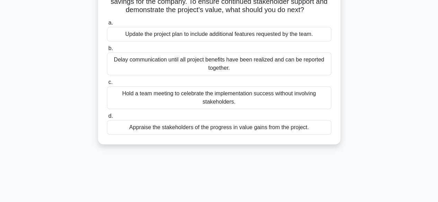
scroll to position [35, 0]
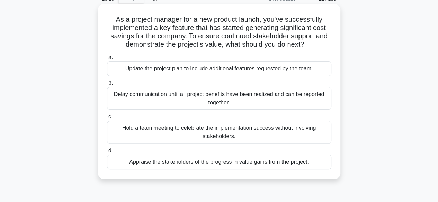
click at [275, 161] on div "Appraise the stakeholders of the progress in value gains from the project." at bounding box center [219, 162] width 224 height 15
click at [107, 153] on input "d. Appraise the stakeholders of the progress in value gains from the project." at bounding box center [107, 151] width 0 height 4
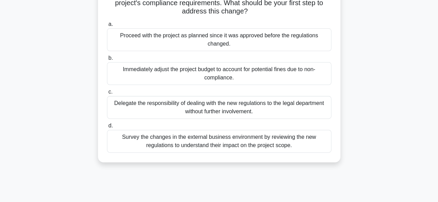
scroll to position [69, 0]
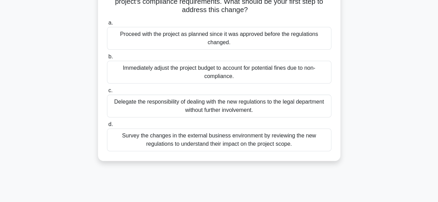
click at [192, 144] on div "Survey the changes in the external business environment by reviewing the new re…" at bounding box center [219, 140] width 224 height 23
click at [107, 127] on input "d. Survey the changes in the external business environment by reviewing the new…" at bounding box center [107, 124] width 0 height 4
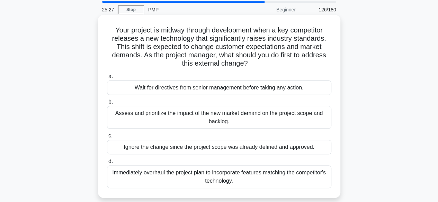
scroll to position [35, 0]
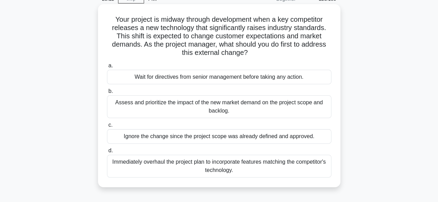
click at [188, 106] on div "Assess and prioritize the impact of the new market demand on the project scope …" at bounding box center [219, 106] width 224 height 23
click at [107, 94] on input "b. Assess and prioritize the impact of the new market demand on the project sco…" at bounding box center [107, 91] width 0 height 4
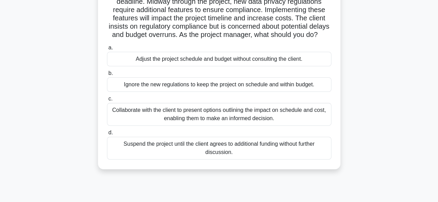
scroll to position [69, 0]
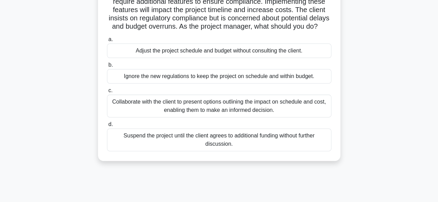
click at [192, 115] on div "Collaborate with the client to present options outlining the impact on schedule…" at bounding box center [219, 106] width 224 height 23
click at [107, 93] on input "c. Collaborate with the client to present options outlining the impact on sched…" at bounding box center [107, 91] width 0 height 4
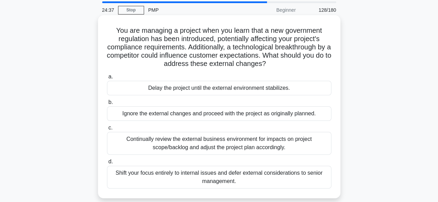
scroll to position [35, 0]
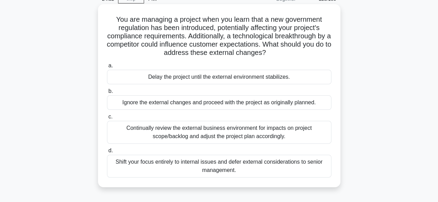
click at [154, 130] on div "Continually review the external business environment for impacts on project sco…" at bounding box center [219, 132] width 224 height 23
click at [107, 119] on input "c. Continually review the external business environment for impacts on project …" at bounding box center [107, 117] width 0 height 4
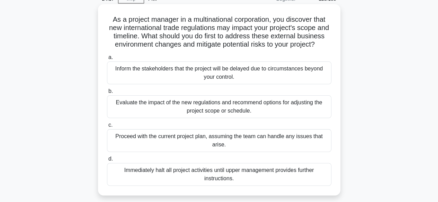
click at [253, 118] on div "Evaluate the impact of the new regulations and recommend options for adjusting …" at bounding box center [219, 106] width 224 height 23
click at [107, 94] on input "b. Evaluate the impact of the new regulations and recommend options for adjusti…" at bounding box center [107, 91] width 0 height 4
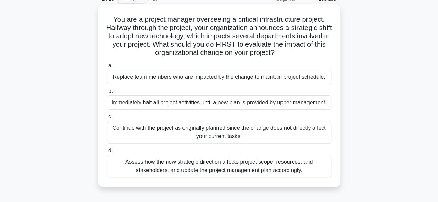
click at [154, 164] on div "Assess how the new strategic direction affects project scope, resources, and st…" at bounding box center [219, 166] width 224 height 23
click at [107, 153] on input "d. Assess how the new strategic direction affects project scope, resources, and…" at bounding box center [107, 151] width 0 height 4
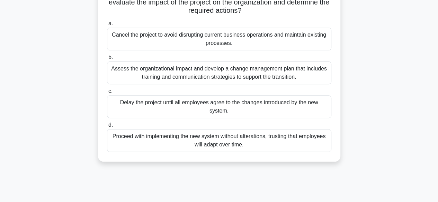
scroll to position [104, 0]
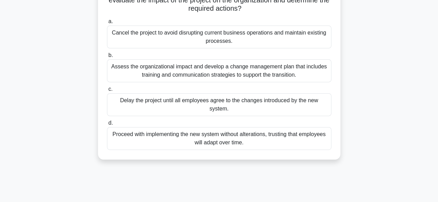
click at [129, 70] on div "Assess the organizational impact and develop a change management plan that incl…" at bounding box center [219, 71] width 224 height 23
click at [107, 58] on input "b. Assess the organizational impact and develop a change management plan that i…" at bounding box center [107, 55] width 0 height 4
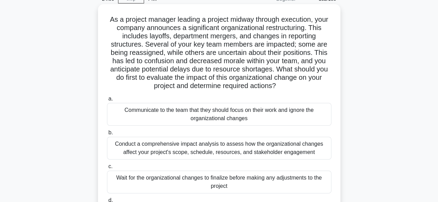
scroll to position [69, 0]
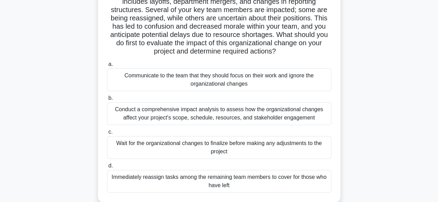
click at [262, 116] on div "Conduct a comprehensive impact analysis to assess how the organizational change…" at bounding box center [219, 113] width 224 height 23
click at [107, 101] on input "b. Conduct a comprehensive impact analysis to assess how the organizational cha…" at bounding box center [107, 98] width 0 height 4
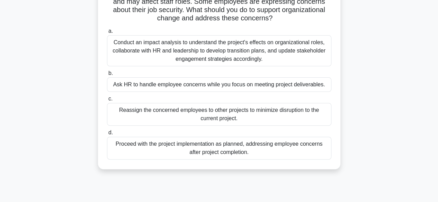
click at [157, 47] on div "Conduct an impact analysis to understand the project's effects on organizationa…" at bounding box center [219, 50] width 224 height 31
click at [107, 34] on input "a. Conduct an impact analysis to understand the project's effects on organizati…" at bounding box center [107, 31] width 0 height 4
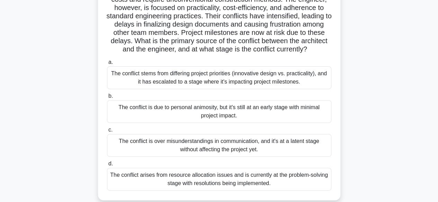
scroll to position [104, 0]
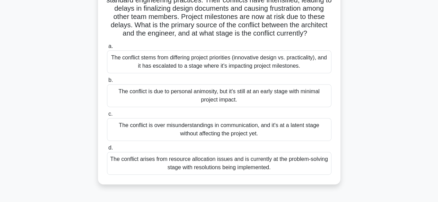
click at [171, 67] on div "The conflict stems from differing project priorities (innovative design vs. pra…" at bounding box center [219, 62] width 224 height 23
click at [107, 49] on input "a. The conflict stems from differing project priorities (innovative design vs. …" at bounding box center [107, 46] width 0 height 4
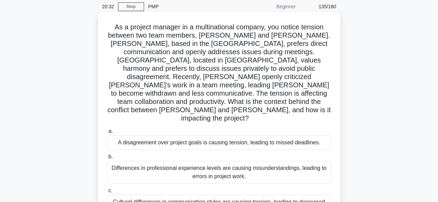
scroll to position [69, 0]
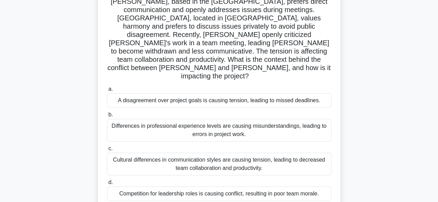
click at [227, 153] on div "Cultural differences in communication styles are causing tension, leading to de…" at bounding box center [219, 164] width 224 height 23
click at [107, 149] on input "c. Cultural differences in communication styles are causing tension, leading to…" at bounding box center [107, 149] width 0 height 4
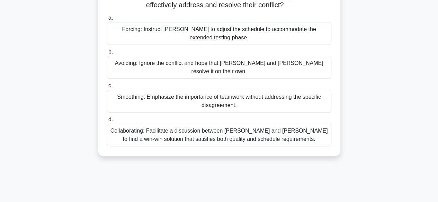
scroll to position [104, 0]
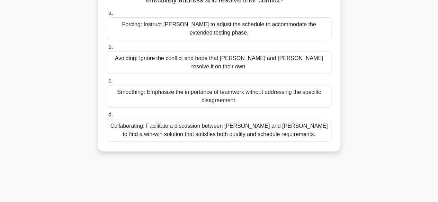
click at [234, 123] on div "Collaborating: Facilitate a discussion between Karen and Tom to find a win-win …" at bounding box center [219, 130] width 224 height 23
click at [107, 117] on input "d. Collaborating: Facilitate a discussion between Karen and Tom to find a win-w…" at bounding box center [107, 115] width 0 height 4
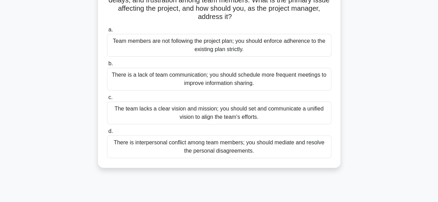
click at [234, 115] on div "The team lacks a clear vision and mission; you should set and communicate a uni…" at bounding box center [219, 113] width 224 height 23
click at [107, 100] on input "c. The team lacks a clear vision and mission; you should set and communicate a …" at bounding box center [107, 97] width 0 height 4
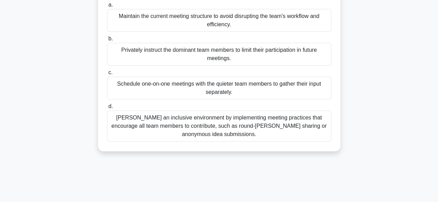
click at [201, 133] on div "Foster an inclusive environment by implementing meeting practices that encourag…" at bounding box center [219, 126] width 224 height 31
click at [107, 109] on input "d. Foster an inclusive environment by implementing meeting practices that encou…" at bounding box center [107, 106] width 0 height 4
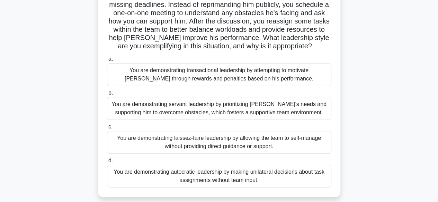
scroll to position [69, 0]
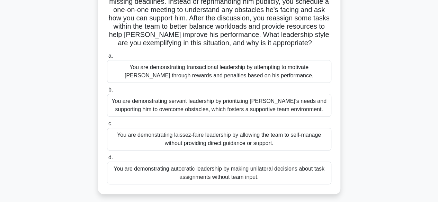
click at [207, 106] on div "You are demonstrating servant leadership by prioritizing James's needs and supp…" at bounding box center [219, 105] width 224 height 23
click at [107, 92] on input "b. You are demonstrating servant leadership by prioritizing James's needs and s…" at bounding box center [107, 90] width 0 height 4
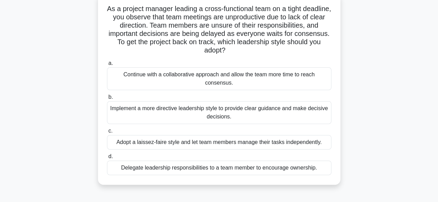
scroll to position [35, 0]
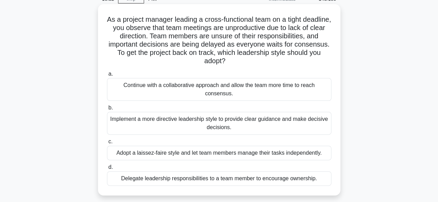
click at [259, 130] on div "Implement a more directive leadership style to provide clear guidance and make …" at bounding box center [219, 123] width 224 height 23
click at [107, 110] on input "b. Implement a more directive leadership style to provide clear guidance and ma…" at bounding box center [107, 108] width 0 height 4
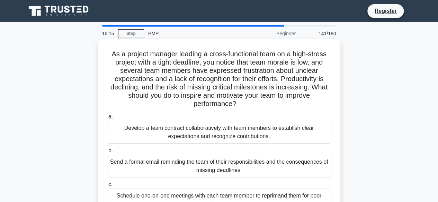
scroll to position [69, 0]
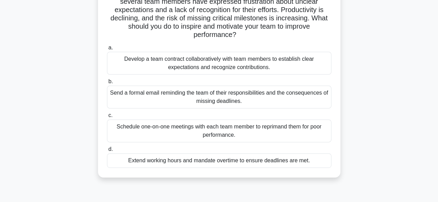
click at [220, 61] on div "Develop a team contract collaboratively with team members to establish clear ex…" at bounding box center [219, 63] width 224 height 23
click at [107, 50] on input "a. Develop a team contract collaboratively with team members to establish clear…" at bounding box center [107, 48] width 0 height 4
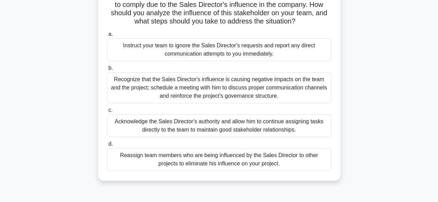
scroll to position [104, 0]
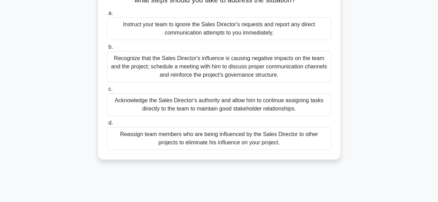
click at [218, 70] on div "Recognize that the Sales Director's influence is causing negative impacts on th…" at bounding box center [219, 66] width 224 height 31
click at [107, 49] on input "b. Recognize that the Sales Director's influence is causing negative impacts on…" at bounding box center [107, 47] width 0 height 4
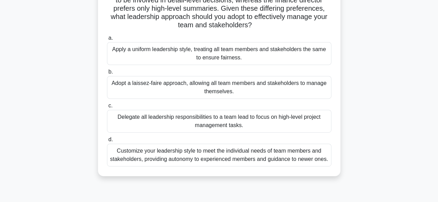
click at [222, 154] on div "Customize your leadership style to meet the individual needs of team members an…" at bounding box center [219, 155] width 224 height 23
click at [107, 142] on input "d. Customize your leadership style to meet the individual needs of team members…" at bounding box center [107, 140] width 0 height 4
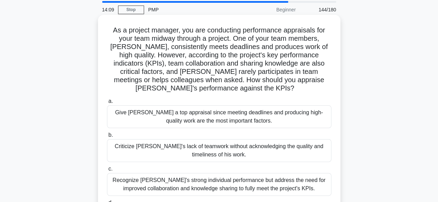
scroll to position [69, 0]
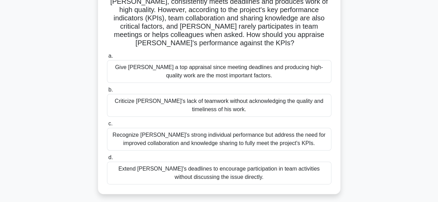
click at [187, 141] on div "Recognize Alex's strong individual performance but address the need for improve…" at bounding box center [219, 139] width 224 height 23
click at [107, 126] on input "c. Recognize Alex's strong individual performance but address the need for impr…" at bounding box center [107, 124] width 0 height 4
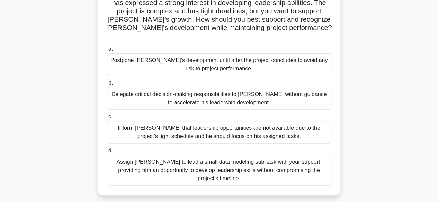
scroll to position [104, 0]
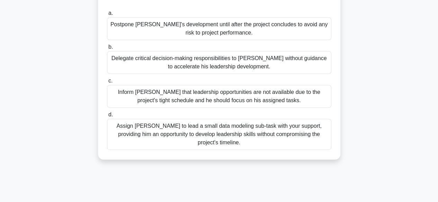
click at [143, 123] on div "Assign Daniel to lead a small data modeling sub-task with your support, providi…" at bounding box center [219, 134] width 224 height 31
click at [107, 117] on input "d. Assign Daniel to lead a small data modeling sub-task with your support, prov…" at bounding box center [107, 115] width 0 height 4
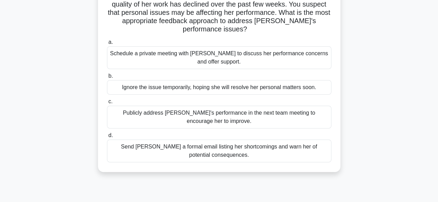
scroll to position [69, 0]
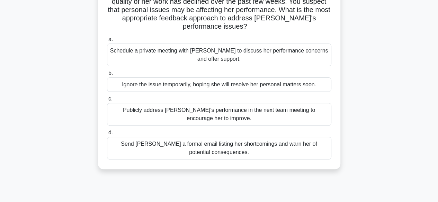
click at [248, 47] on div "Schedule a private meeting with Emily to discuss her performance concerns and o…" at bounding box center [219, 55] width 224 height 23
click at [107, 42] on input "a. Schedule a private meeting with Emily to discuss her performance concerns an…" at bounding box center [107, 39] width 0 height 4
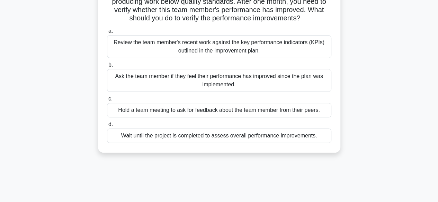
click at [214, 46] on div "Review the team member's recent work against the key performance indicators (KP…" at bounding box center [219, 46] width 224 height 23
click at [107, 34] on input "a. Review the team member's recent work against the key performance indicators …" at bounding box center [107, 31] width 0 height 4
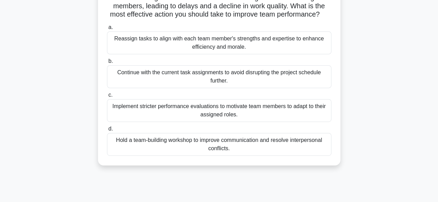
scroll to position [104, 0]
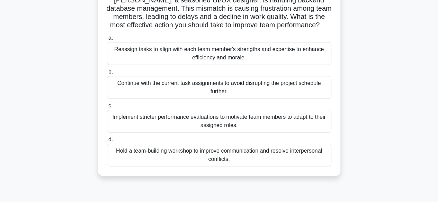
click at [219, 56] on div "Reassign tasks to align with each team member's strengths and expertise to enha…" at bounding box center [219, 53] width 224 height 23
click at [107, 40] on input "a. Reassign tasks to align with each team member's strengths and expertise to e…" at bounding box center [107, 38] width 0 height 4
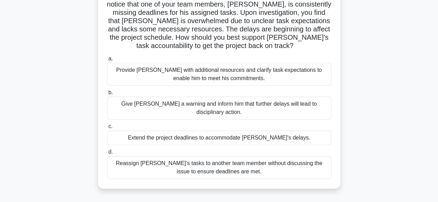
scroll to position [69, 0]
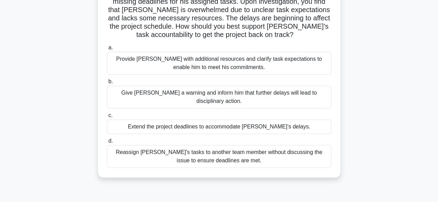
click at [256, 61] on div "Provide David with additional resources and clarify task expectations to enable…" at bounding box center [219, 63] width 224 height 23
click at [107, 50] on input "a. Provide David with additional resources and clarify task expectations to ena…" at bounding box center [107, 48] width 0 height 4
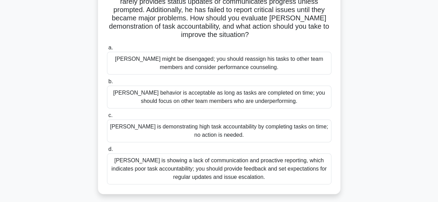
click at [200, 166] on div "Thomas is showing a lack of communication and proactive reporting, which indica…" at bounding box center [219, 169] width 224 height 31
click at [107, 152] on input "d. Thomas is showing a lack of communication and proactive reporting, which ind…" at bounding box center [107, 149] width 0 height 4
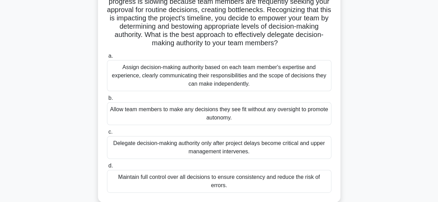
click at [224, 74] on div "Assign decision-making authority based on each team member's expertise and expe…" at bounding box center [219, 75] width 224 height 31
click at [107, 58] on input "a. Assign decision-making authority based on each team member's expertise and e…" at bounding box center [107, 56] width 0 height 4
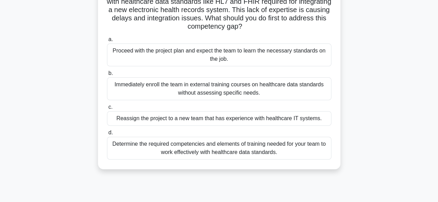
click at [205, 144] on div "Determine the required competencies and elements of training needed for your te…" at bounding box center [219, 148] width 224 height 23
click at [107, 135] on input "d. Determine the required competencies and elements of training needed for your…" at bounding box center [107, 133] width 0 height 4
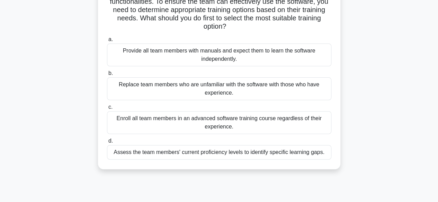
click at [293, 152] on div "Assess the team members' current proficiency levels to identify specific learni…" at bounding box center [219, 152] width 224 height 15
click at [107, 144] on input "d. Assess the team members' current proficiency levels to identify specific lea…" at bounding box center [107, 141] width 0 height 4
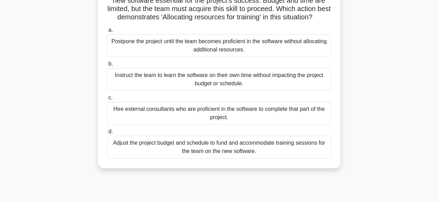
scroll to position [104, 0]
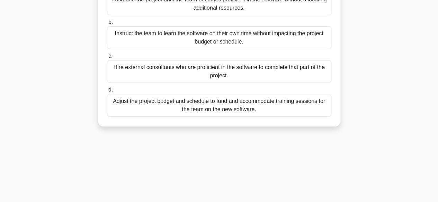
click at [121, 116] on div "Adjust the project budget and schedule to fund and accommodate training session…" at bounding box center [219, 105] width 224 height 23
click at [107, 92] on input "d. Adjust the project budget and schedule to fund and accommodate training sess…" at bounding box center [107, 90] width 0 height 4
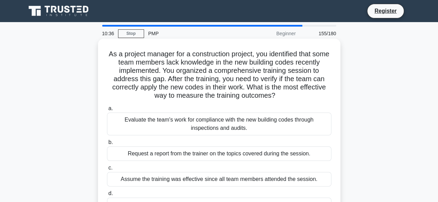
scroll to position [35, 0]
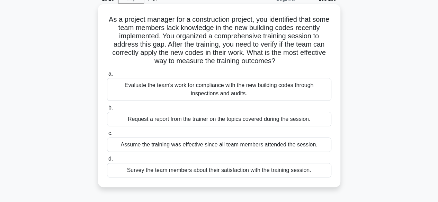
click at [231, 92] on div "Evaluate the team's work for compliance with the new building codes through ins…" at bounding box center [219, 89] width 224 height 23
click at [107, 76] on input "a. Evaluate the team's work for compliance with the new building codes through …" at bounding box center [107, 74] width 0 height 4
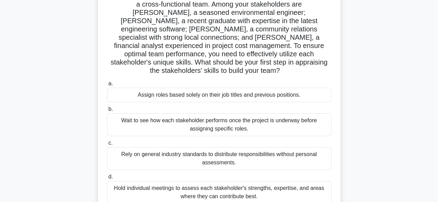
scroll to position [69, 0]
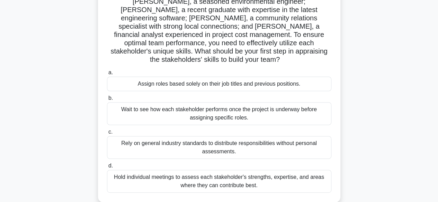
click at [238, 175] on div "Hold individual meetings to assess each stakeholder's strengths, expertise, and…" at bounding box center [219, 181] width 224 height 23
click at [209, 171] on div "Hold individual meetings to assess each stakeholder's strengths, expertise, and…" at bounding box center [219, 181] width 224 height 23
click at [107, 168] on input "d. Hold individual meetings to assess each stakeholder's strengths, expertise, …" at bounding box center [107, 166] width 0 height 4
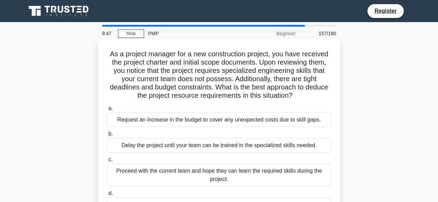
scroll to position [35, 0]
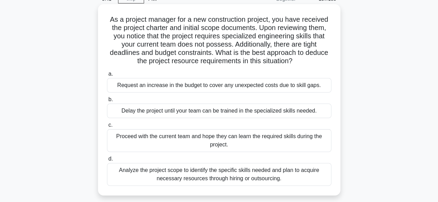
click at [176, 173] on div "Analyze the project scope to identify the specific skills needed and plan to ac…" at bounding box center [219, 174] width 224 height 23
click at [107, 162] on input "d. Analyze the project scope to identify the specific skills needed and plan to…" at bounding box center [107, 159] width 0 height 4
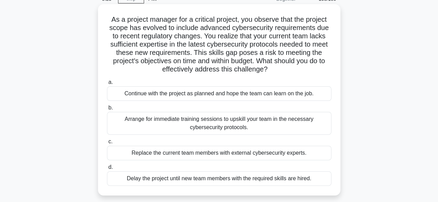
click at [247, 127] on div "Arrange for immediate training sessions to upskill your team in the necessary c…" at bounding box center [219, 123] width 224 height 23
click at [107, 110] on input "b. Arrange for immediate training sessions to upskill your team in the necessar…" at bounding box center [107, 108] width 0 height 4
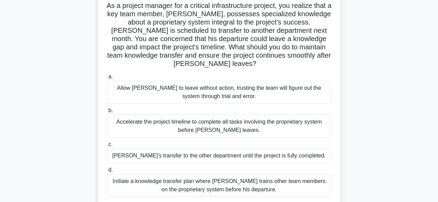
scroll to position [69, 0]
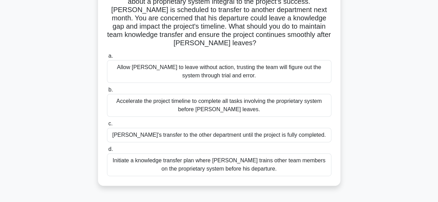
click at [248, 167] on div "Initiate a knowledge transfer plan where Carlos trains other team members on th…" at bounding box center [219, 165] width 224 height 23
click at [107, 152] on input "d. Initiate a knowledge transfer plan where Carlos trains other team members on…" at bounding box center [107, 149] width 0 height 4
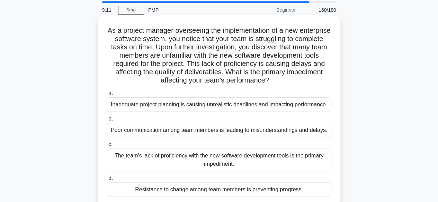
scroll to position [35, 0]
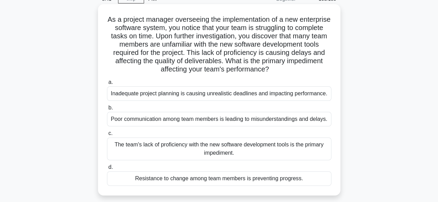
click at [262, 149] on div "The team's lack of proficiency with the new software development tools is the p…" at bounding box center [219, 149] width 224 height 23
click at [107, 136] on input "c. The team's lack of proficiency with the new software development tools is th…" at bounding box center [107, 133] width 0 height 4
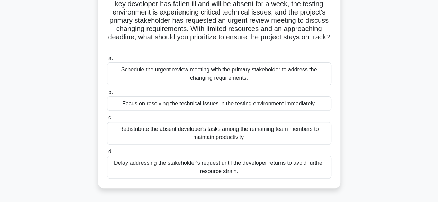
scroll to position [69, 0]
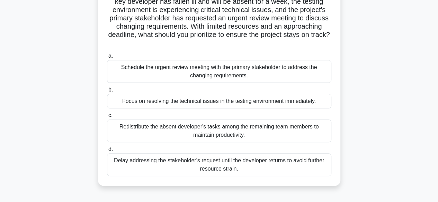
click at [156, 76] on div "Schedule the urgent review meeting with the primary stakeholder to address the …" at bounding box center [219, 71] width 224 height 23
click at [107, 58] on input "a. Schedule the urgent review meeting with the primary stakeholder to address t…" at bounding box center [107, 56] width 0 height 4
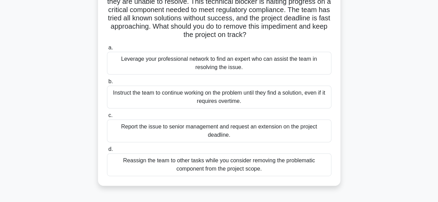
click at [180, 127] on div "Report the issue to senior management and request an extension on the project d…" at bounding box center [219, 131] width 224 height 23
click at [107, 118] on input "c. Report the issue to senior management and request an extension on the projec…" at bounding box center [107, 115] width 0 height 4
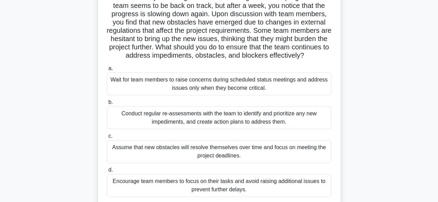
scroll to position [104, 0]
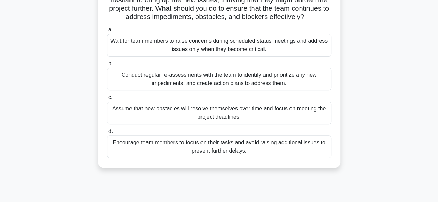
click at [257, 90] on div "Conduct regular re-assessments with the team to identify and prioritize any new…" at bounding box center [219, 79] width 224 height 23
click at [107, 66] on input "b. Conduct regular re-assessments with the team to identify and prioritize any …" at bounding box center [107, 64] width 0 height 4
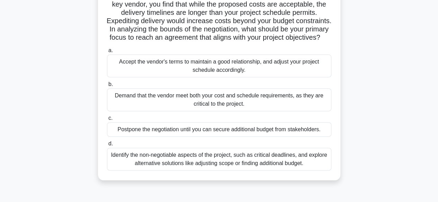
scroll to position [69, 0]
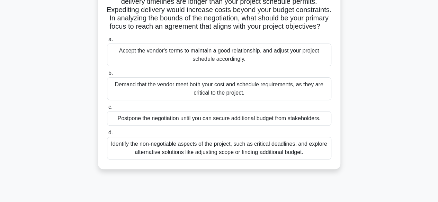
click at [250, 151] on div "Identify the non-negotiable aspects of the project, such as critical deadlines,…" at bounding box center [219, 148] width 224 height 23
click at [107, 135] on input "d. Identify the non-negotiable aspects of the project, such as critical deadlin…" at bounding box center [107, 133] width 0 height 4
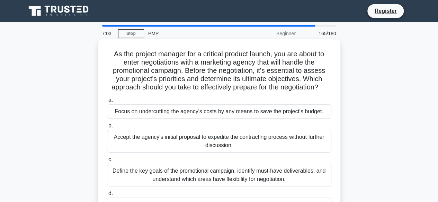
scroll to position [35, 0]
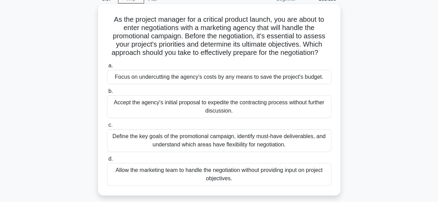
click at [289, 146] on div "Define the key goals of the promotional campaign, identify must-have deliverabl…" at bounding box center [219, 140] width 224 height 23
click at [107, 128] on input "c. Define the key goals of the promotional campaign, identify must-have deliver…" at bounding box center [107, 125] width 0 height 4
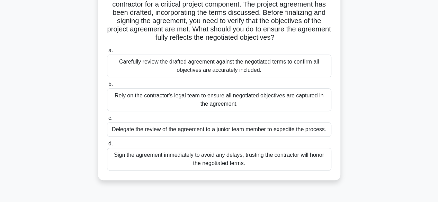
scroll to position [69, 0]
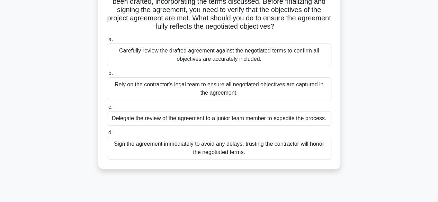
click at [227, 53] on div "Carefully review the drafted agreement against the negotiated terms to confirm …" at bounding box center [219, 55] width 224 height 23
click at [107, 42] on input "a. Carefully review the drafted agreement against the negotiated terms to confi…" at bounding box center [107, 39] width 0 height 4
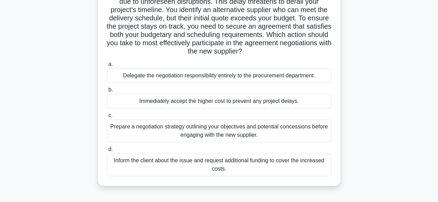
click at [196, 132] on div "Prepare a negotiation strategy outlining your objectives and potential concessi…" at bounding box center [219, 131] width 224 height 23
click at [107, 118] on input "c. Prepare a negotiation strategy outlining your objectives and potential conce…" at bounding box center [107, 115] width 0 height 4
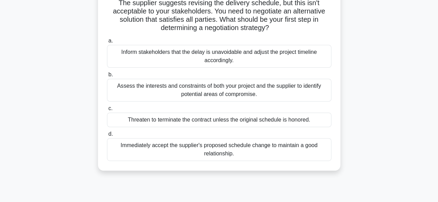
scroll to position [104, 0]
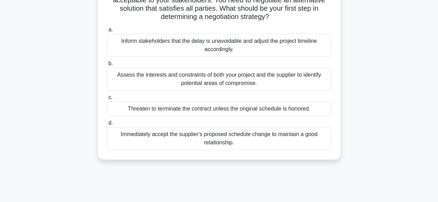
click at [188, 82] on div "Assess the interests and constraints of both your project and the supplier to i…" at bounding box center [219, 79] width 224 height 23
click at [107, 66] on input "b. Assess the interests and constraints of both your project and the supplier t…" at bounding box center [107, 64] width 0 height 4
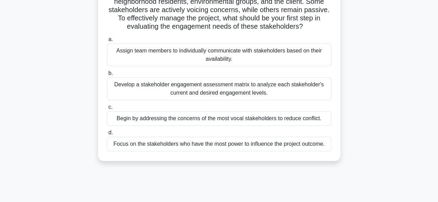
scroll to position [35, 0]
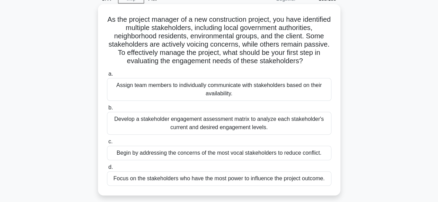
click at [184, 132] on div "Develop a stakeholder engagement assessment matrix to analyze each stakeholder'…" at bounding box center [219, 123] width 224 height 23
click at [107, 110] on input "b. Develop a stakeholder engagement assessment matrix to analyze each stakehold…" at bounding box center [107, 108] width 0 height 4
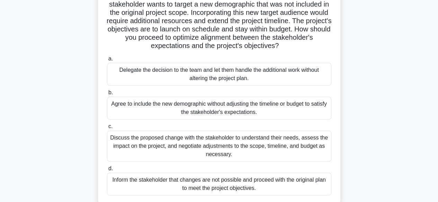
scroll to position [69, 0]
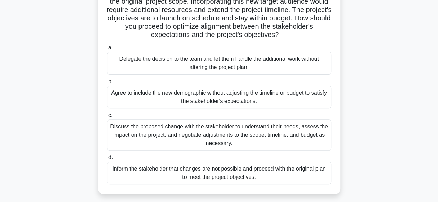
click at [200, 134] on div "Discuss the proposed change with the stakeholder to understand their needs, ass…" at bounding box center [219, 135] width 224 height 31
click at [107, 118] on input "c. Discuss the proposed change with the stakeholder to understand their needs, …" at bounding box center [107, 115] width 0 height 4
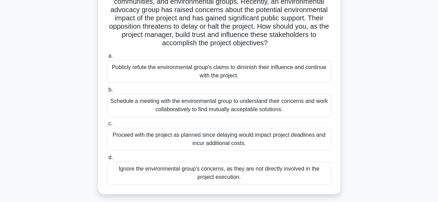
click at [210, 103] on div "Schedule a meeting with the environmental group to understand their concerns an…" at bounding box center [219, 105] width 224 height 23
click at [107, 92] on input "b. Schedule a meeting with the environmental group to understand their concerns…" at bounding box center [107, 90] width 0 height 4
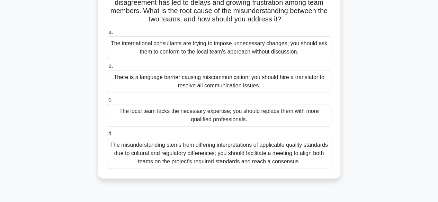
scroll to position [104, 0]
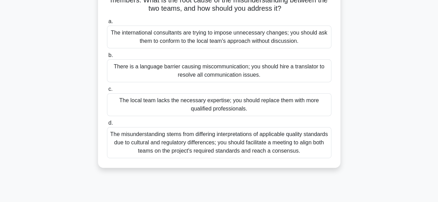
click at [263, 154] on div "The misunderstanding stems from differing interpretations of applicable quality…" at bounding box center [219, 142] width 224 height 31
click at [107, 126] on input "d. The misunderstanding stems from differing interpretations of applicable qual…" at bounding box center [107, 123] width 0 height 4
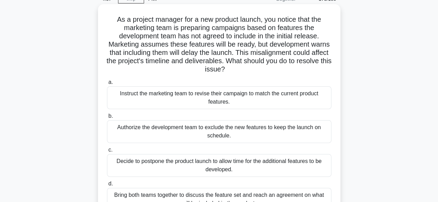
scroll to position [69, 0]
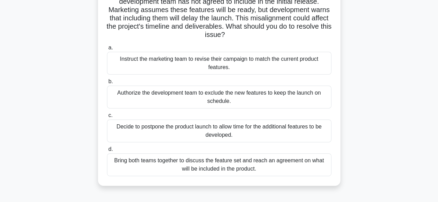
click at [186, 163] on div "Bring both teams together to discuss the feature set and reach an agreement on …" at bounding box center [219, 165] width 224 height 23
click at [107, 152] on input "d. Bring both teams together to discuss the feature set and reach an agreement …" at bounding box center [107, 149] width 0 height 4
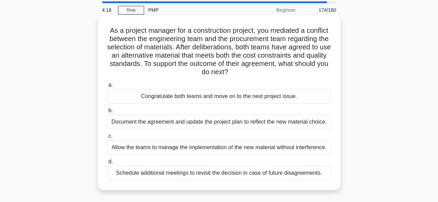
scroll to position [35, 0]
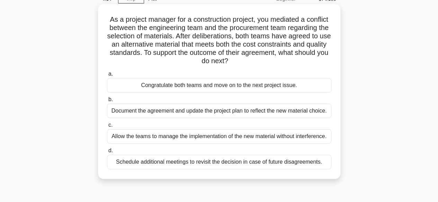
drag, startPoint x: 172, startPoint y: 111, endPoint x: 176, endPoint y: 108, distance: 4.5
click at [176, 108] on div "Document the agreement and update the project plan to reflect the new material …" at bounding box center [219, 111] width 224 height 15
click at [174, 111] on div "Document the agreement and update the project plan to reflect the new material …" at bounding box center [219, 111] width 224 height 15
click at [107, 102] on input "b. Document the agreement and update the project plan to reflect the new materi…" at bounding box center [107, 100] width 0 height 4
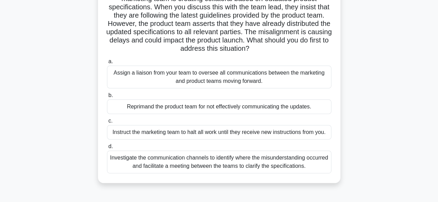
scroll to position [69, 0]
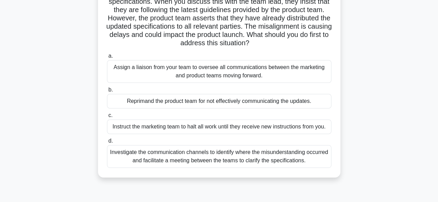
click at [216, 150] on div "Investigate the communication channels to identify where the misunderstanding o…" at bounding box center [219, 156] width 224 height 23
click at [107, 144] on input "d. Investigate the communication channels to identify where the misunderstandin…" at bounding box center [107, 141] width 0 height 4
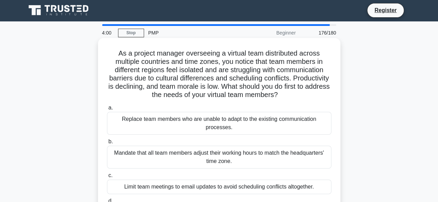
scroll to position [0, 0]
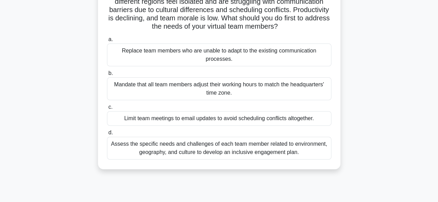
click at [157, 148] on div "Assess the specific needs and challenges of each team member related to environ…" at bounding box center [219, 148] width 224 height 23
click at [107, 135] on input "d. Assess the specific needs and challenges of each team member related to envi…" at bounding box center [107, 133] width 0 height 4
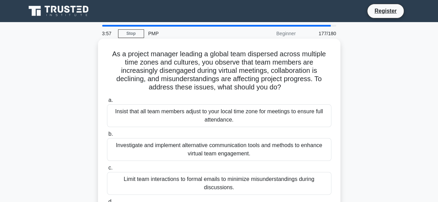
scroll to position [35, 0]
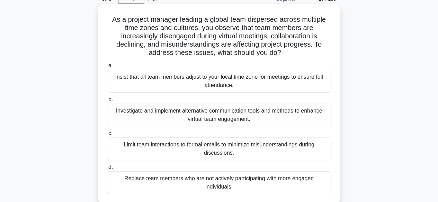
click at [223, 117] on div "Investigate and implement alternative communication tools and methods to enhanc…" at bounding box center [219, 115] width 224 height 23
click at [107, 102] on input "b. Investigate and implement alternative communication tools and methods to enh…" at bounding box center [107, 100] width 0 height 4
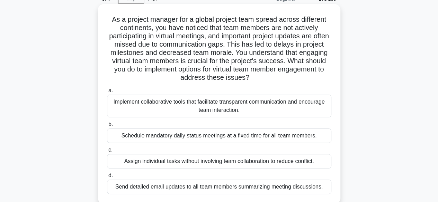
scroll to position [69, 0]
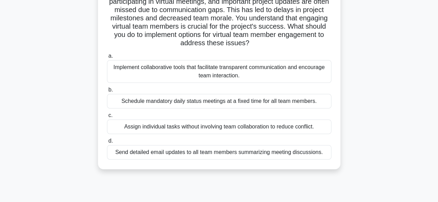
click at [169, 73] on div "Implement collaborative tools that facilitate transparent communication and enc…" at bounding box center [219, 71] width 224 height 23
click at [107, 58] on input "a. Implement collaborative tools that facilitate transparent communication and …" at bounding box center [107, 56] width 0 height 4
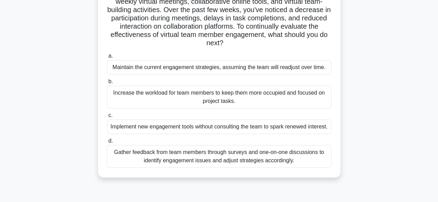
click at [179, 163] on div "Gather feedback from team members through surveys and one-on-one discussions to…" at bounding box center [219, 156] width 224 height 23
click at [107, 144] on input "d. Gather feedback from team members through surveys and one-on-one discussions…" at bounding box center [107, 141] width 0 height 4
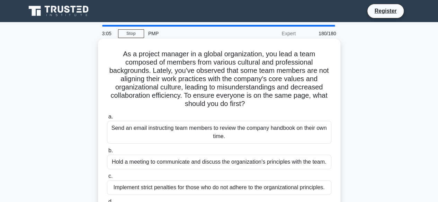
scroll to position [35, 0]
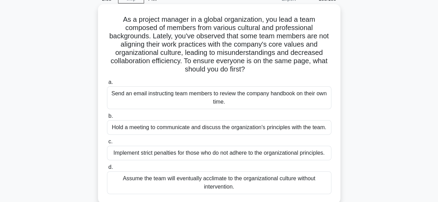
click at [139, 128] on div "Hold a meeting to communicate and discuss the organization's principles with th…" at bounding box center [219, 127] width 224 height 15
click at [107, 119] on input "b. Hold a meeting to communicate and discuss the organization's principles with…" at bounding box center [107, 116] width 0 height 4
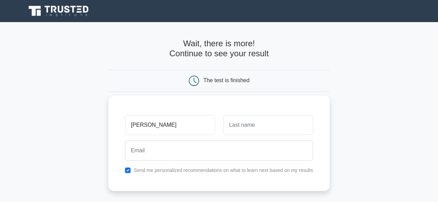
type input "[PERSON_NAME]"
click at [251, 127] on input "text" at bounding box center [268, 125] width 90 height 20
type input "Kissi"
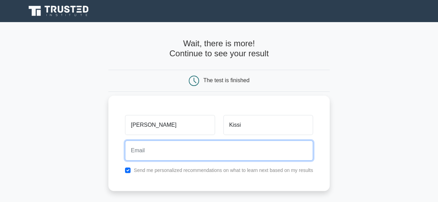
click at [214, 150] on input "email" at bounding box center [219, 151] width 188 height 20
type input "[EMAIL_ADDRESS][DOMAIN_NAME]"
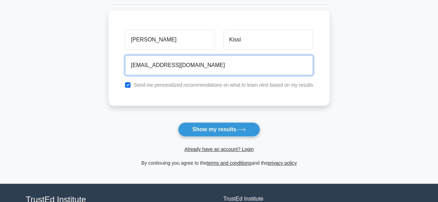
scroll to position [104, 0]
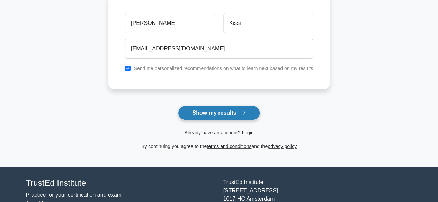
click at [230, 112] on button "Show my results" at bounding box center [219, 113] width 82 height 15
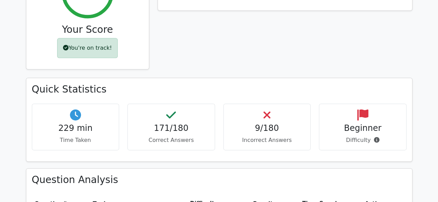
scroll to position [311, 0]
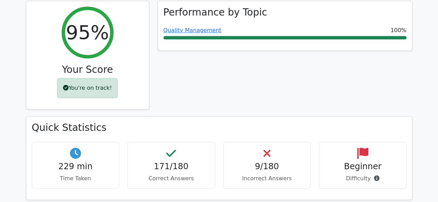
click at [358, 162] on h4 "Beginner" at bounding box center [363, 167] width 76 height 10
